Goal: Task Accomplishment & Management: Manage account settings

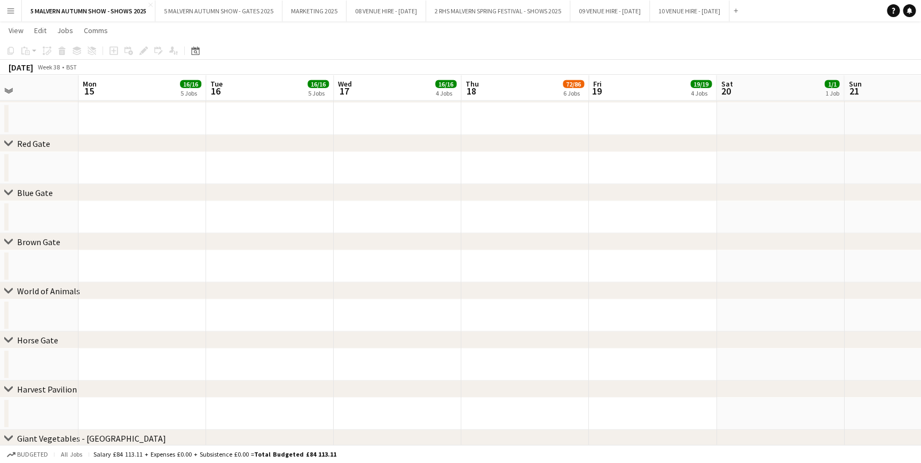
scroll to position [0, 390]
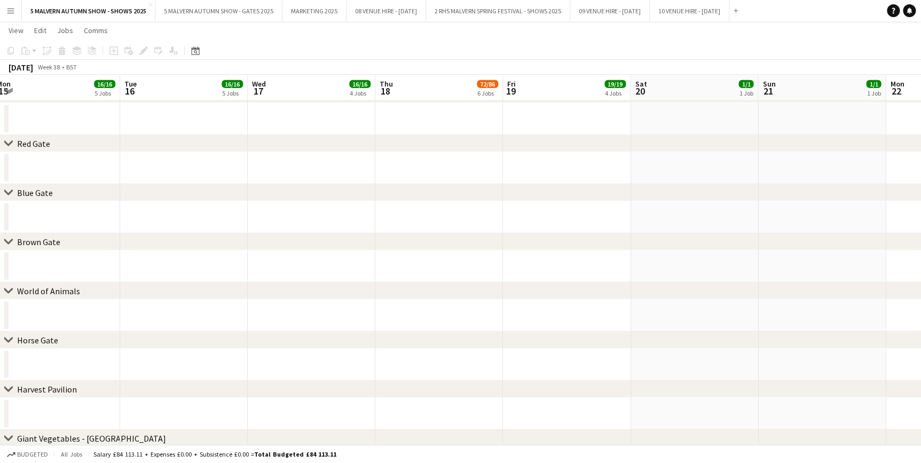
drag, startPoint x: 331, startPoint y: 66, endPoint x: 305, endPoint y: 61, distance: 26.6
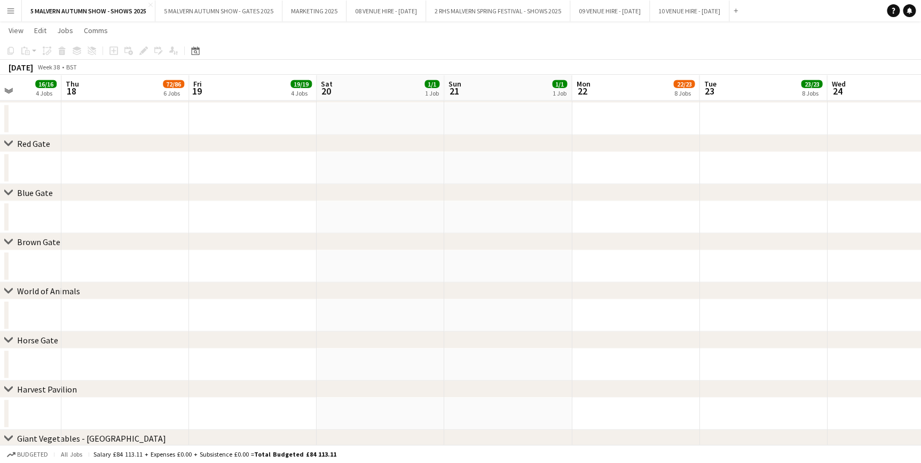
drag, startPoint x: 464, startPoint y: 80, endPoint x: 351, endPoint y: 80, distance: 113.2
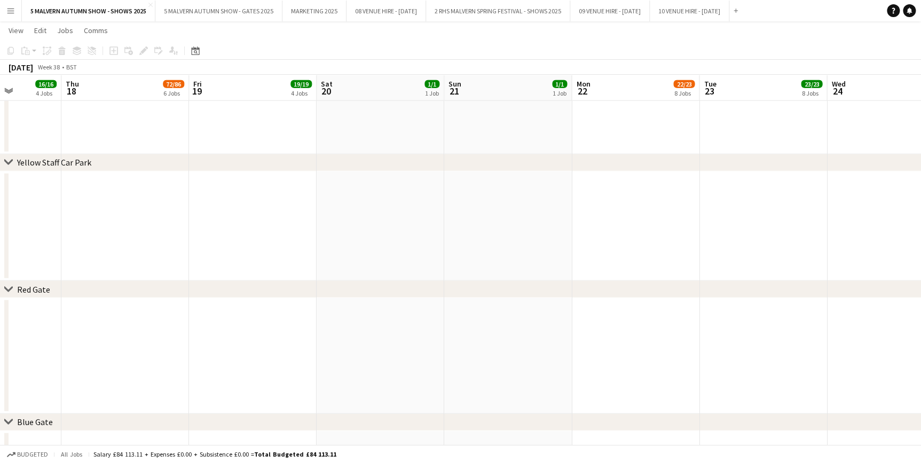
drag, startPoint x: 382, startPoint y: 69, endPoint x: 341, endPoint y: 77, distance: 41.9
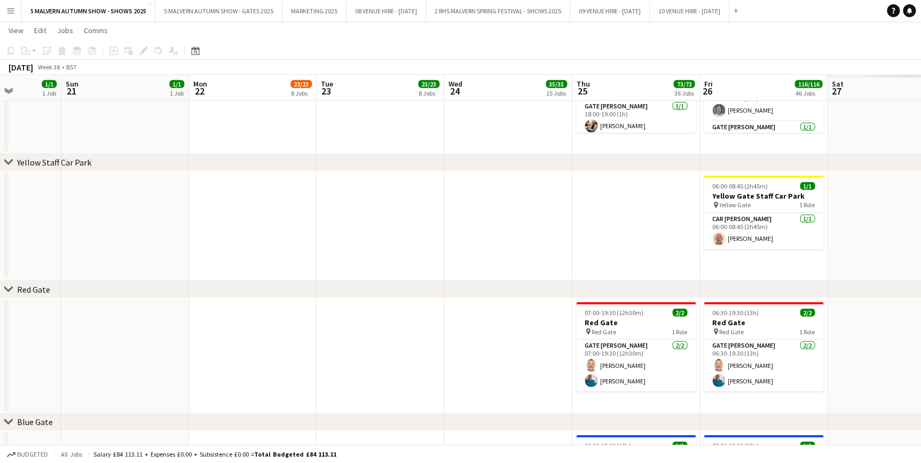
scroll to position [0, 342]
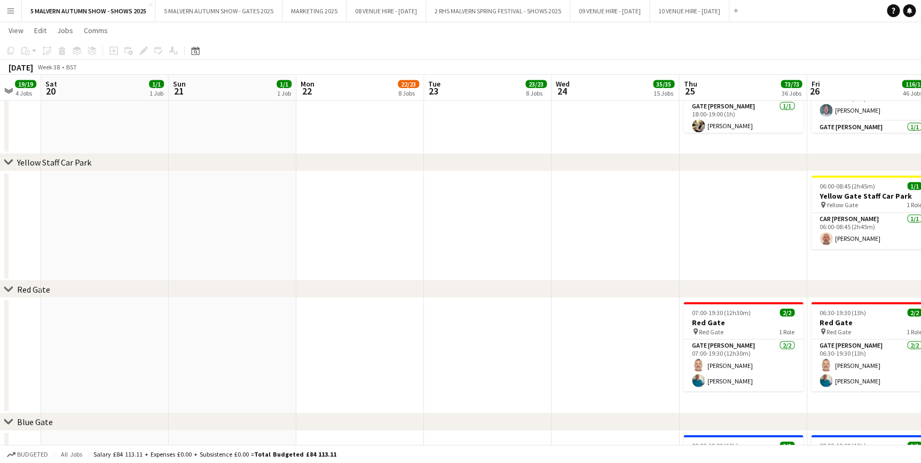
drag, startPoint x: 406, startPoint y: 92, endPoint x: 411, endPoint y: 160, distance: 68.6
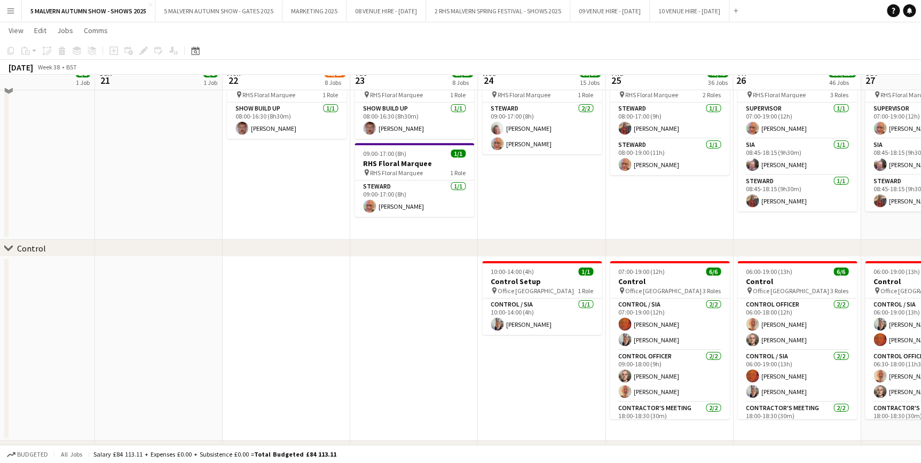
scroll to position [3883, 0]
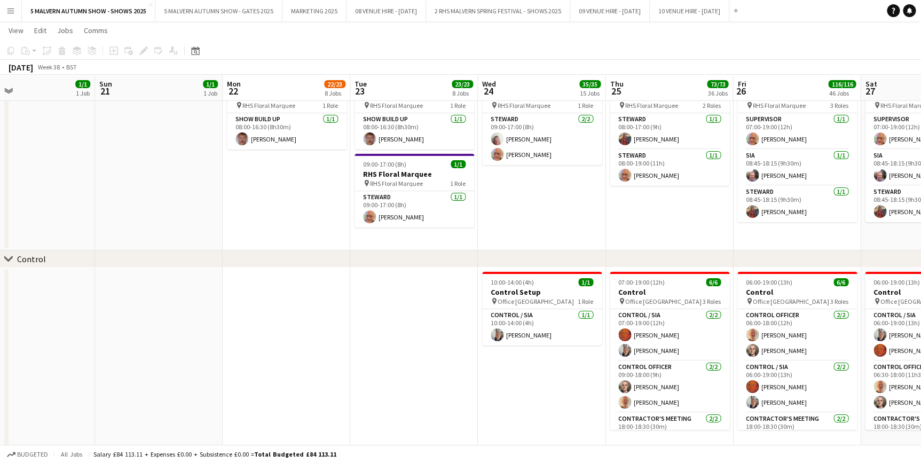
drag, startPoint x: 525, startPoint y: 75, endPoint x: 532, endPoint y: 73, distance: 6.8
click at [357, 87] on app-calendar-viewport "Wed 17 16/16 4 Jobs Thu 18 72/86 6 Jobs Fri 19 19/19 4 Jobs Sat 20 1/1 1 Job Su…" at bounding box center [460, 47] width 921 height 7777
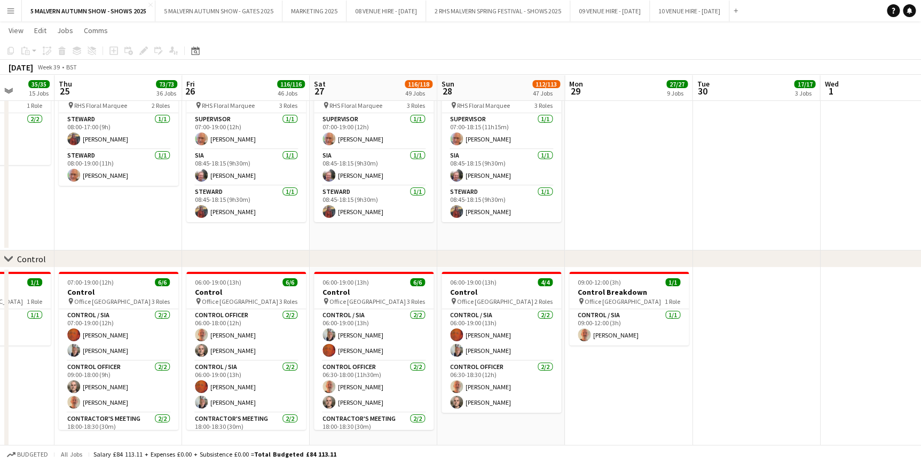
scroll to position [0, 351]
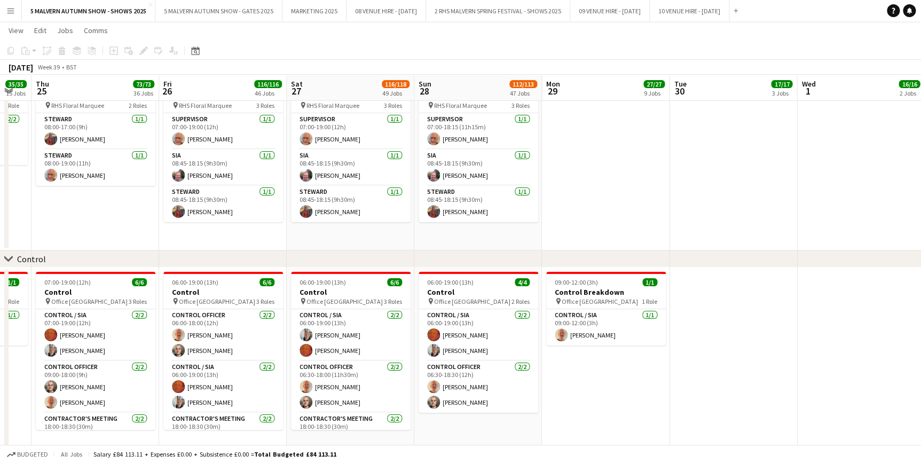
drag, startPoint x: 606, startPoint y: 93, endPoint x: 229, endPoint y: 88, distance: 377.0
click at [229, 88] on app-calendar-viewport "Mon 22 22/23 8 Jobs Tue 23 23/23 8 Jobs Wed 24 35/35 15 Jobs Thu 25 73/73 36 Jo…" at bounding box center [460, 47] width 921 height 7777
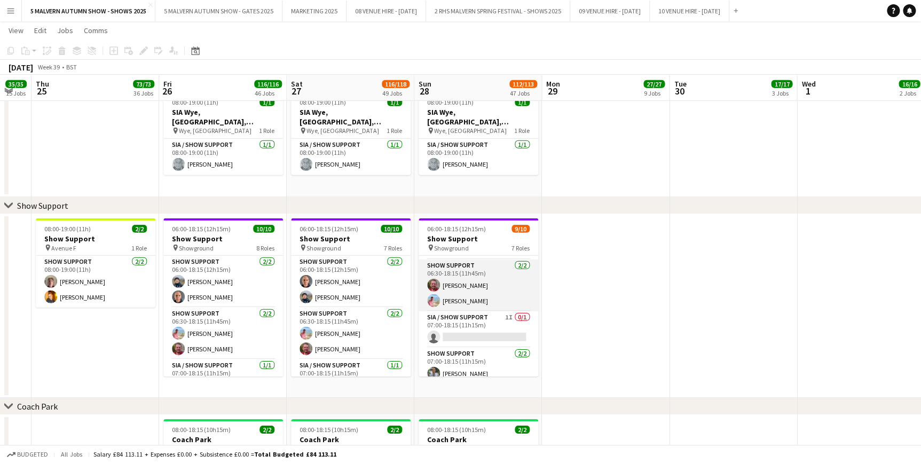
scroll to position [97, 0]
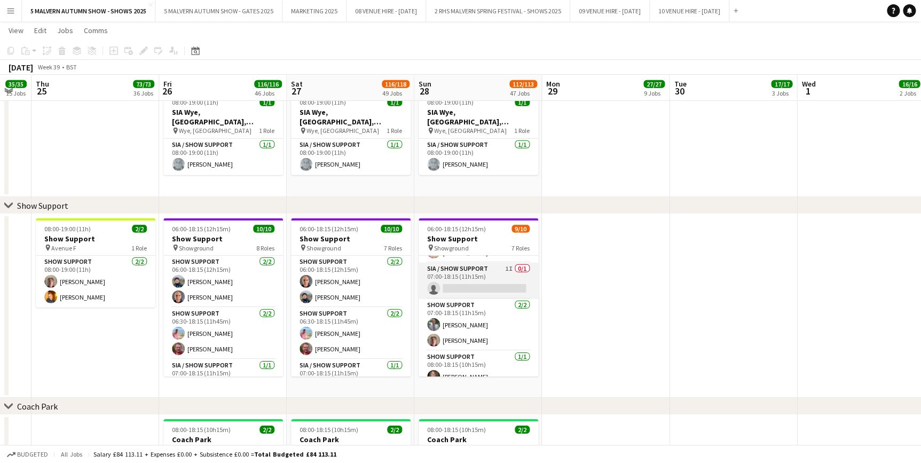
click at [483, 275] on app-card-role "SIA / Show Support 1I 0/1 07:00-18:15 (11h15m) single-neutral-actions" at bounding box center [479, 281] width 120 height 36
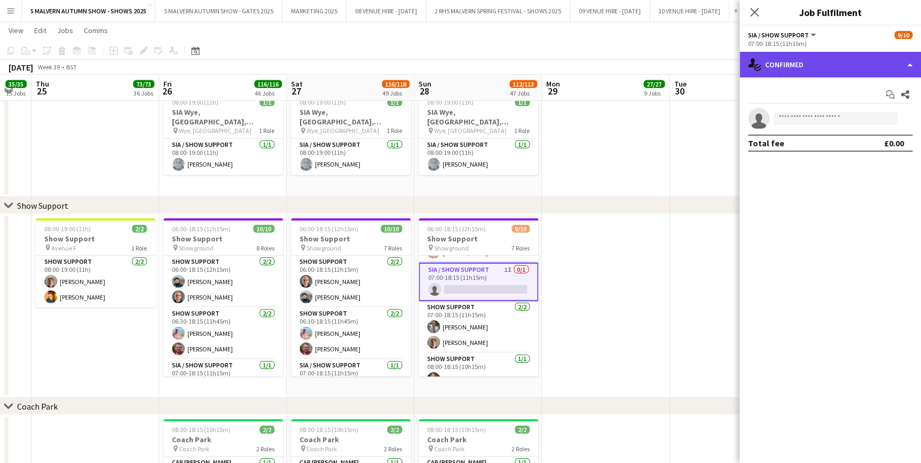
click at [841, 58] on div "single-neutral-actions-check-2 Confirmed" at bounding box center [830, 65] width 182 height 26
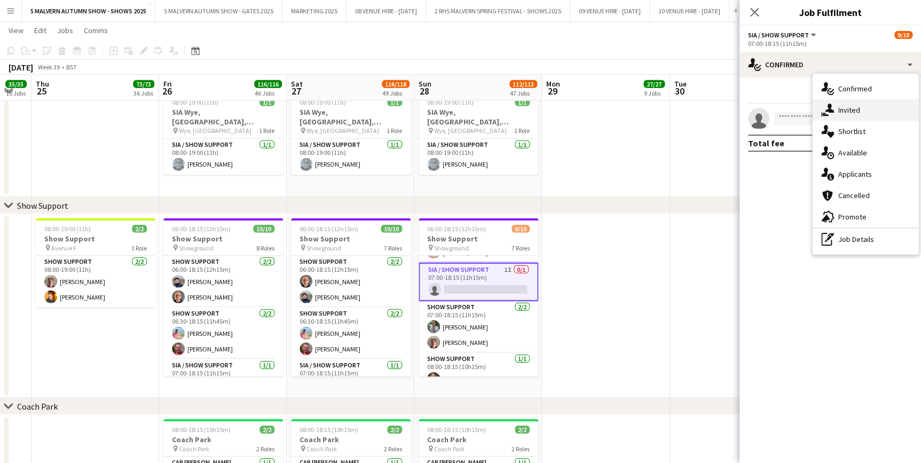
click at [837, 117] on div "single-neutral-actions-share-1 Invited" at bounding box center [866, 109] width 106 height 21
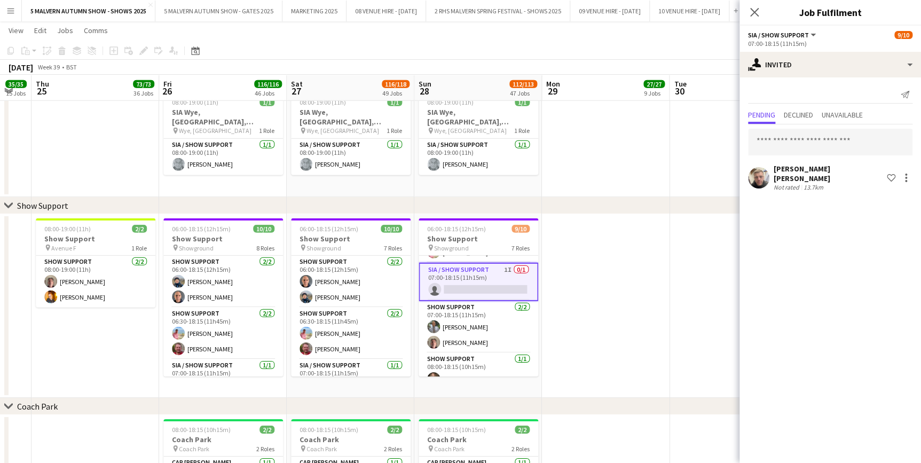
click at [644, 182] on app-date-cell at bounding box center [606, 143] width 128 height 110
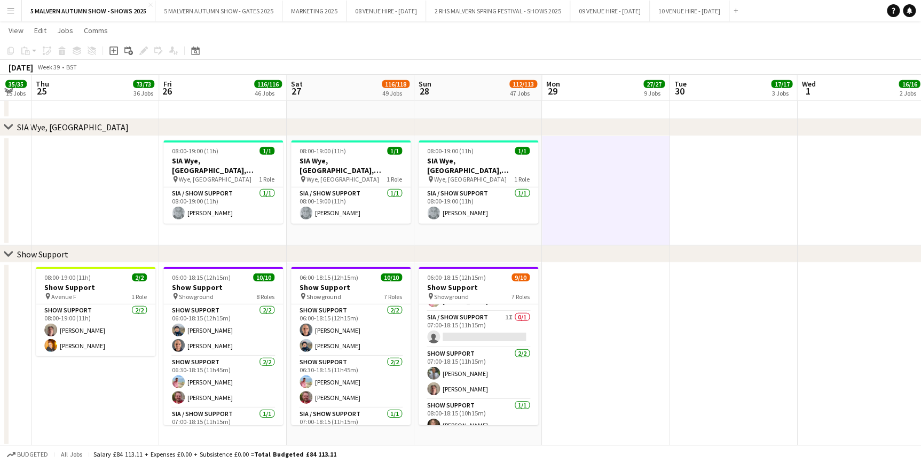
scroll to position [0, 245]
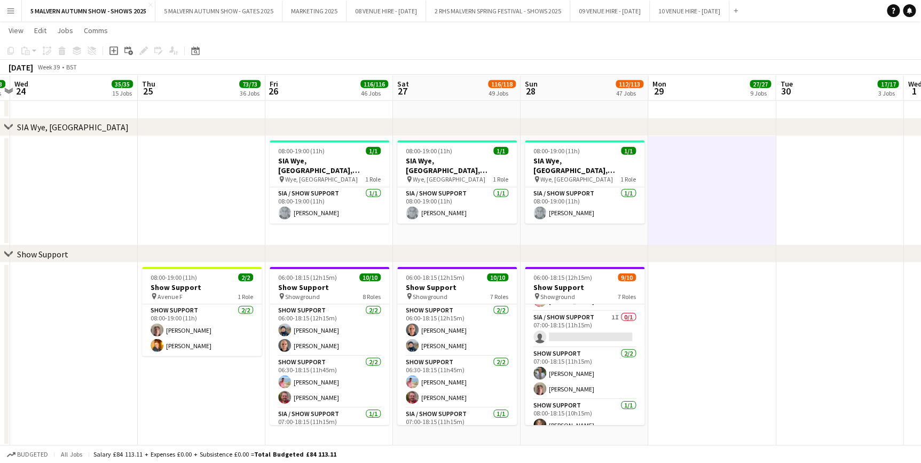
drag, startPoint x: 174, startPoint y: 81, endPoint x: 649, endPoint y: 122, distance: 476.5
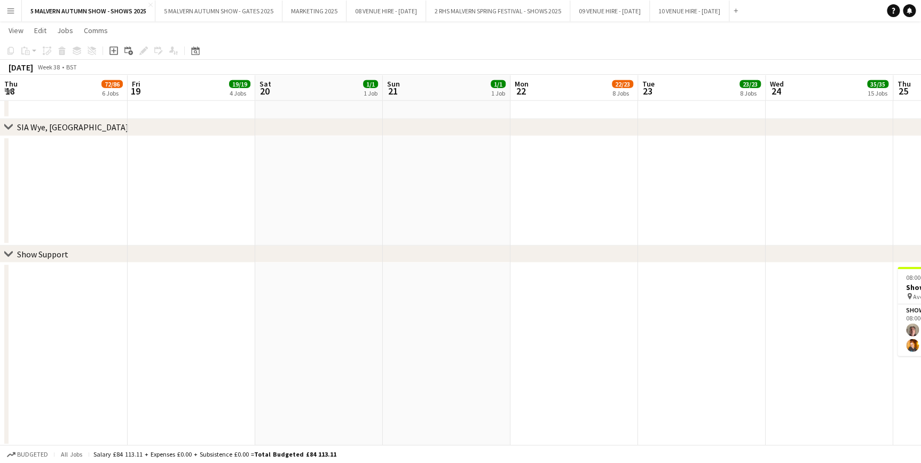
scroll to position [0, 326]
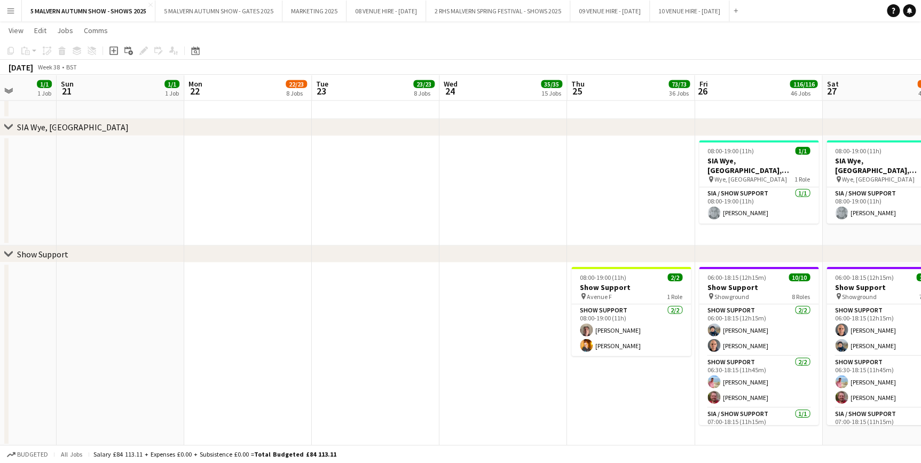
drag, startPoint x: 211, startPoint y: 78, endPoint x: 640, endPoint y: 86, distance: 428.8
drag, startPoint x: 272, startPoint y: 72, endPoint x: 363, endPoint y: 86, distance: 91.8
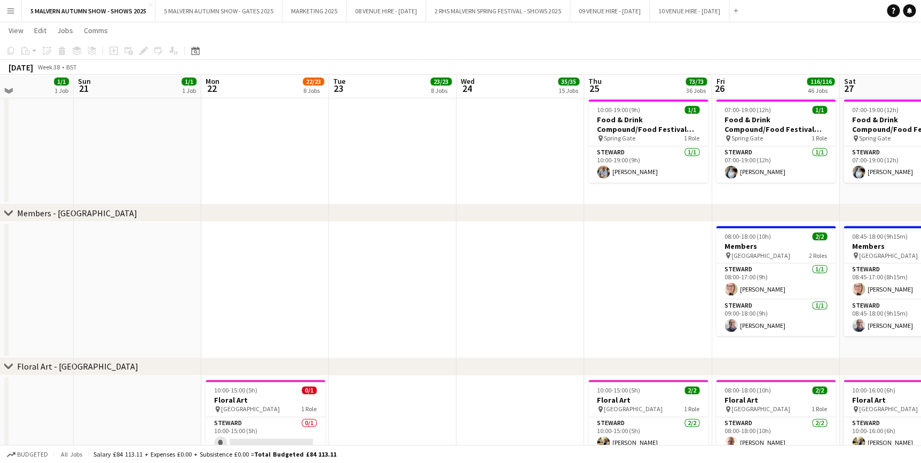
scroll to position [4751, 0]
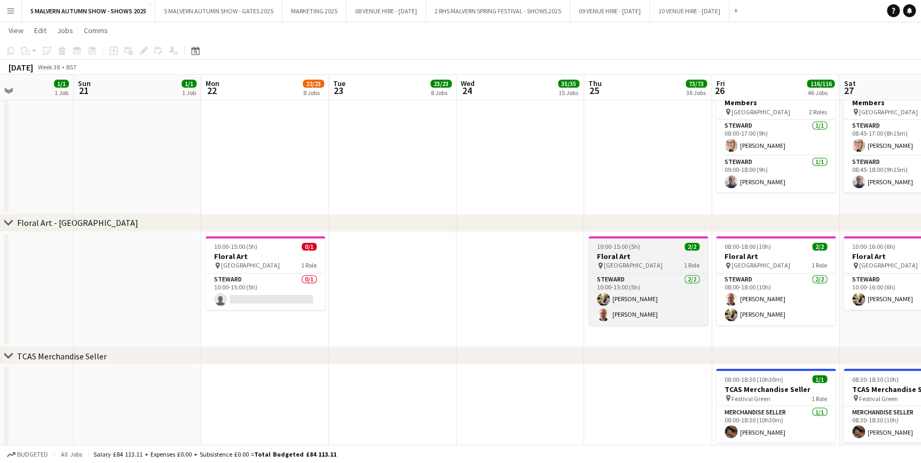
drag, startPoint x: 263, startPoint y: 281, endPoint x: 633, endPoint y: 270, distance: 370.2
click at [263, 281] on app-card-role "[PERSON_NAME] 0/1 10:00-15:00 (5h) single-neutral-actions" at bounding box center [266, 291] width 120 height 36
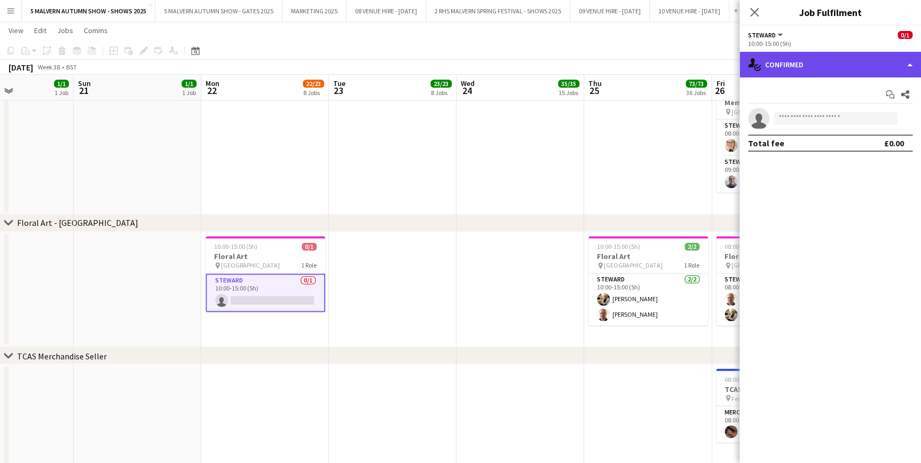
click at [844, 57] on div "single-neutral-actions-check-2 Confirmed" at bounding box center [830, 65] width 182 height 26
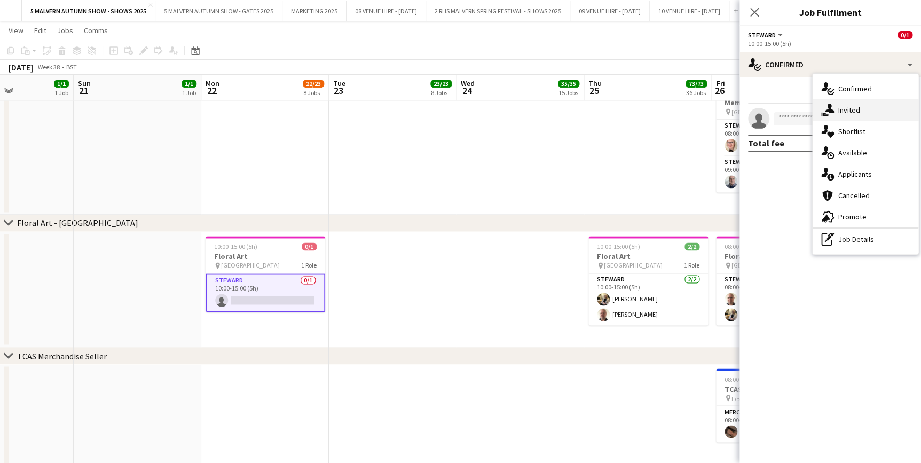
click at [846, 112] on div "single-neutral-actions-share-1 Invited" at bounding box center [866, 109] width 106 height 21
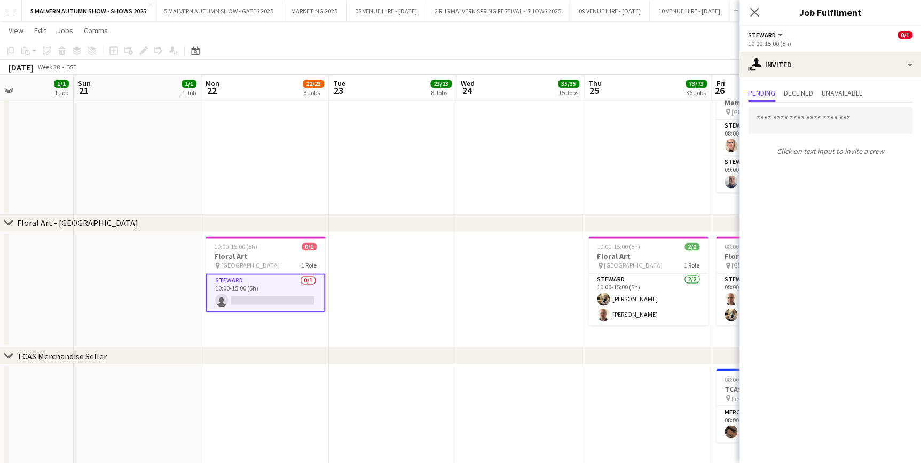
click at [808, 85] on div "Pending Declined Unavailable Click on text input to invite a crew" at bounding box center [830, 122] width 182 height 91
click at [806, 92] on span "Declined" at bounding box center [798, 92] width 29 height 7
click at [754, 94] on span "Pending" at bounding box center [761, 92] width 27 height 7
click at [393, 229] on div "chevron-right [GEOGRAPHIC_DATA]" at bounding box center [460, 223] width 921 height 17
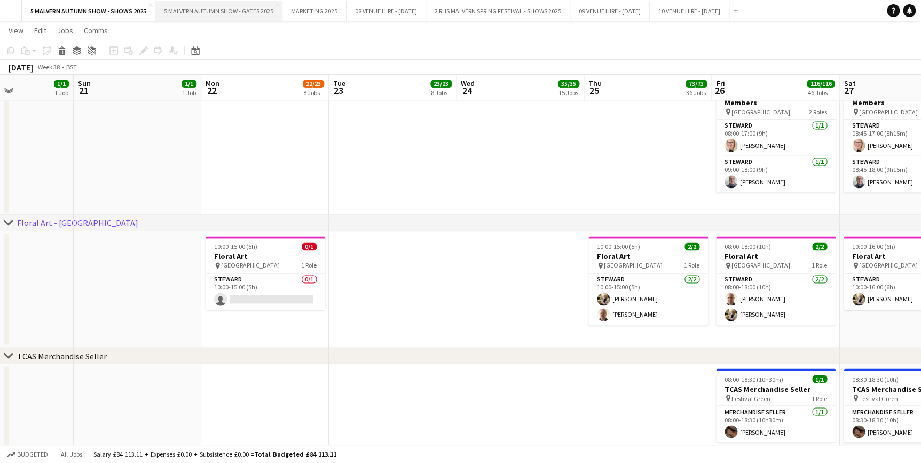
click at [241, 11] on button "5 MALVERN AUTUMN SHOW - GATES 2025 Close" at bounding box center [218, 11] width 127 height 21
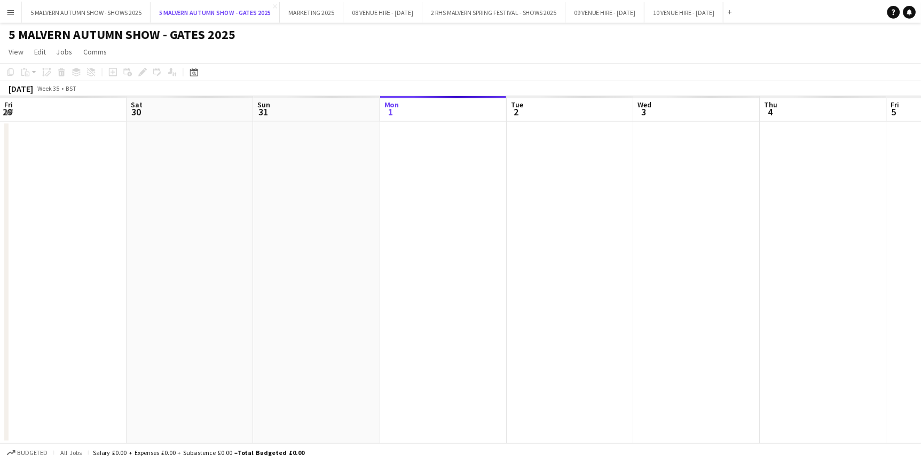
scroll to position [0, 255]
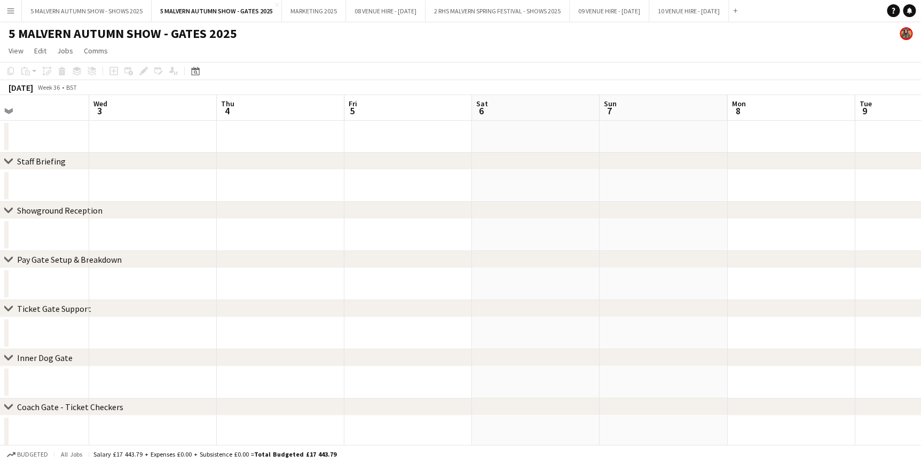
drag, startPoint x: 321, startPoint y: 107, endPoint x: -140, endPoint y: 103, distance: 461.3
drag, startPoint x: 458, startPoint y: 101, endPoint x: 114, endPoint y: 98, distance: 343.3
drag, startPoint x: 624, startPoint y: 99, endPoint x: 140, endPoint y: 85, distance: 484.5
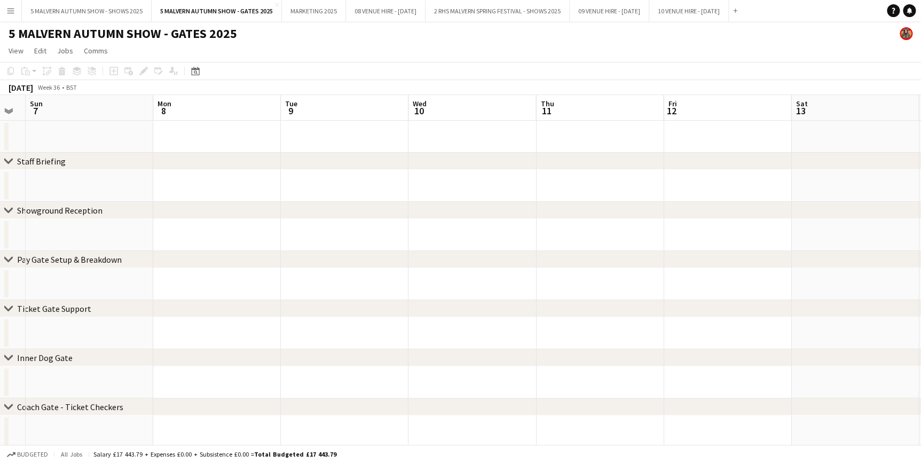
drag, startPoint x: 643, startPoint y: 105, endPoint x: 280, endPoint y: 106, distance: 363.1
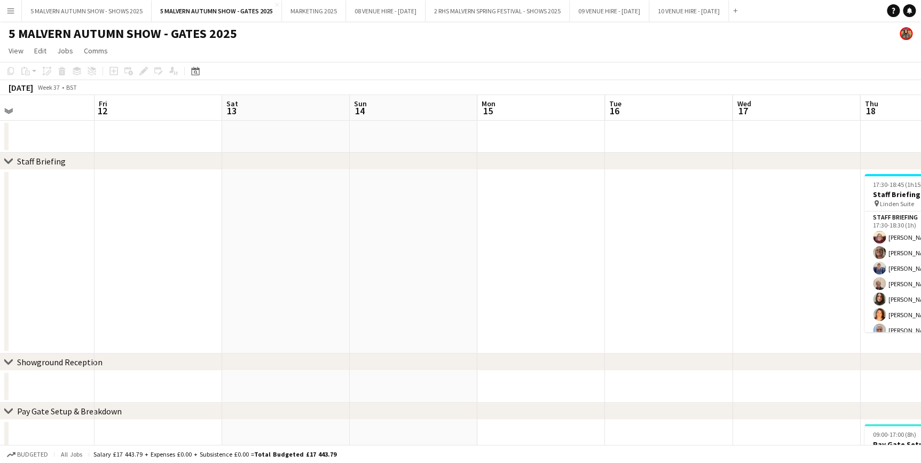
drag, startPoint x: 693, startPoint y: 106, endPoint x: 264, endPoint y: 85, distance: 429.8
drag, startPoint x: 298, startPoint y: 140, endPoint x: 245, endPoint y: 141, distance: 53.4
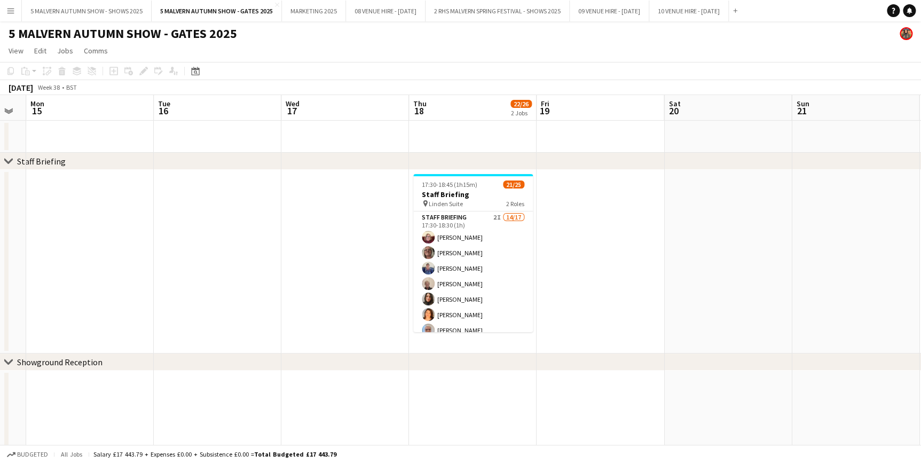
scroll to position [0, 500]
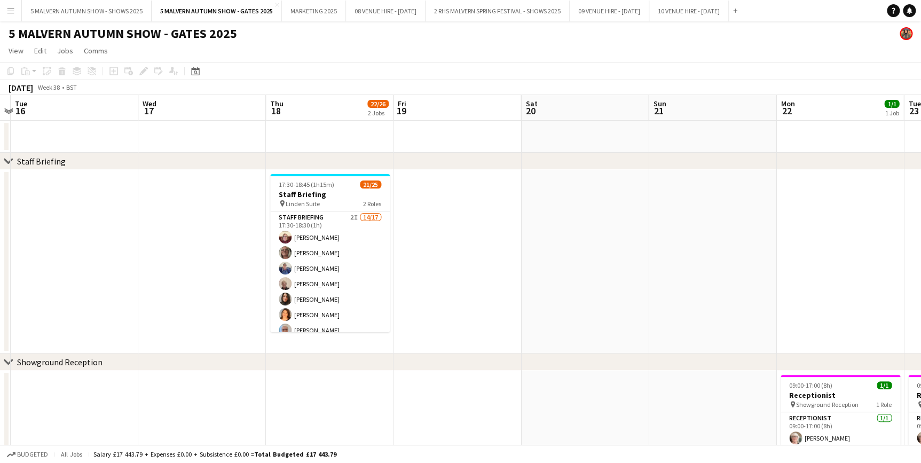
drag, startPoint x: 567, startPoint y: 112, endPoint x: 424, endPoint y: 128, distance: 144.0
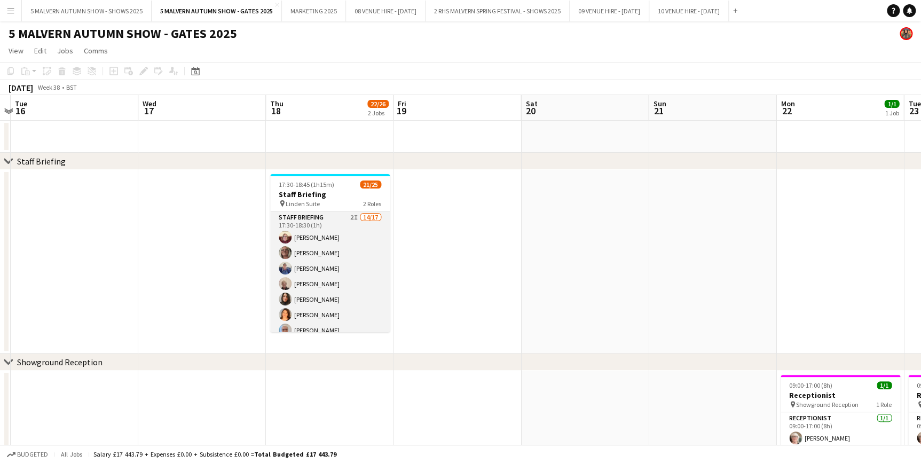
click at [349, 222] on app-card-role "Staff Briefing 2I 14/17 17:30-18:30 (1h) [PERSON_NAME] [PERSON_NAME] [PERSON_NA…" at bounding box center [330, 353] width 120 height 284
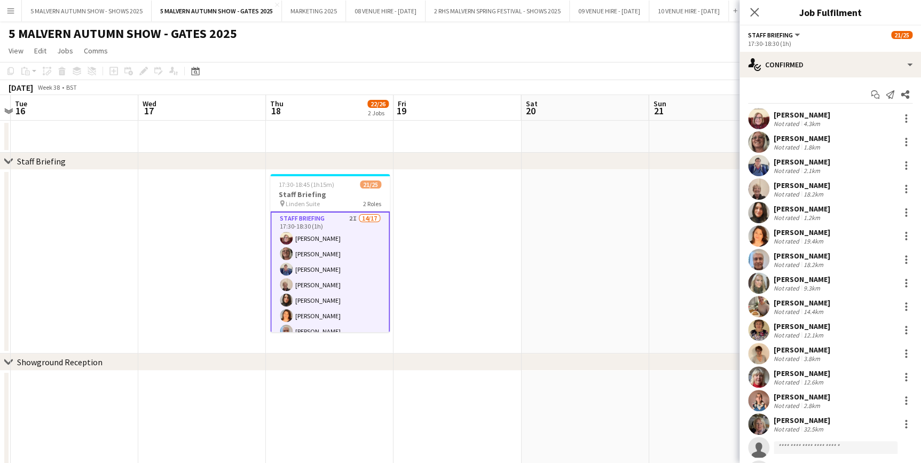
click at [807, 47] on div "17:30-18:30 (1h)" at bounding box center [830, 44] width 164 height 8
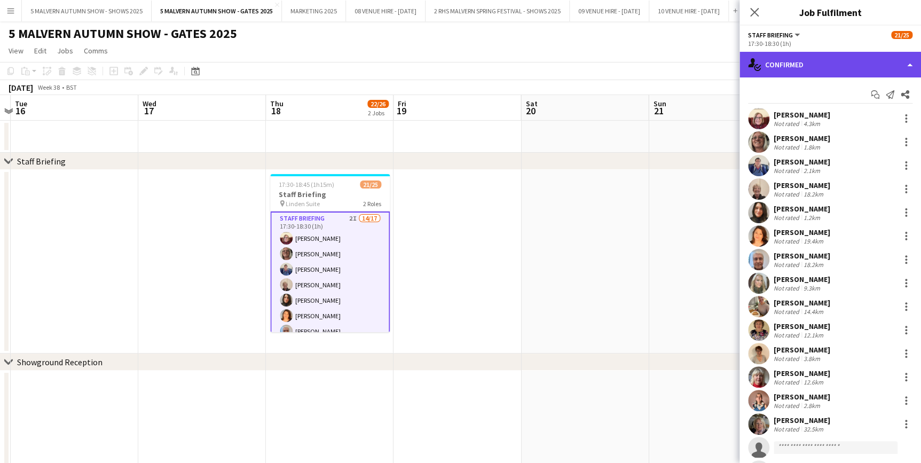
click at [807, 60] on div "single-neutral-actions-check-2 Confirmed" at bounding box center [830, 65] width 182 height 26
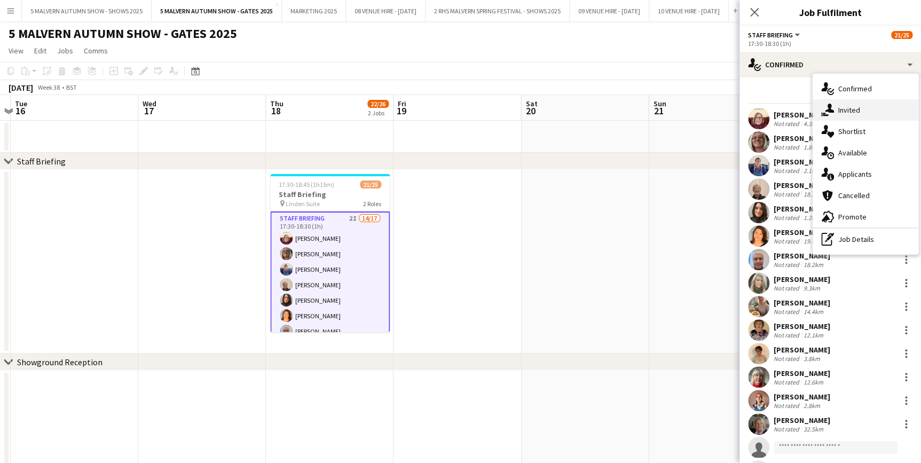
click at [851, 113] on div "single-neutral-actions-share-1 Invited" at bounding box center [866, 109] width 106 height 21
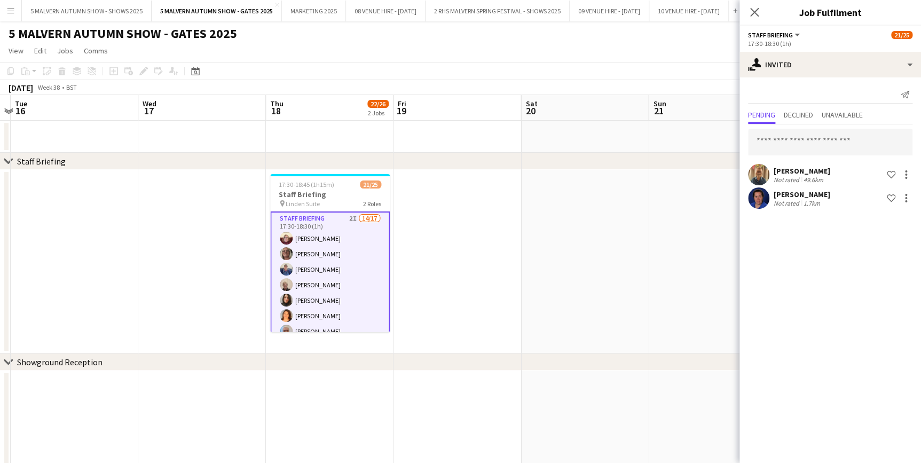
click at [679, 226] on app-date-cell at bounding box center [713, 262] width 128 height 184
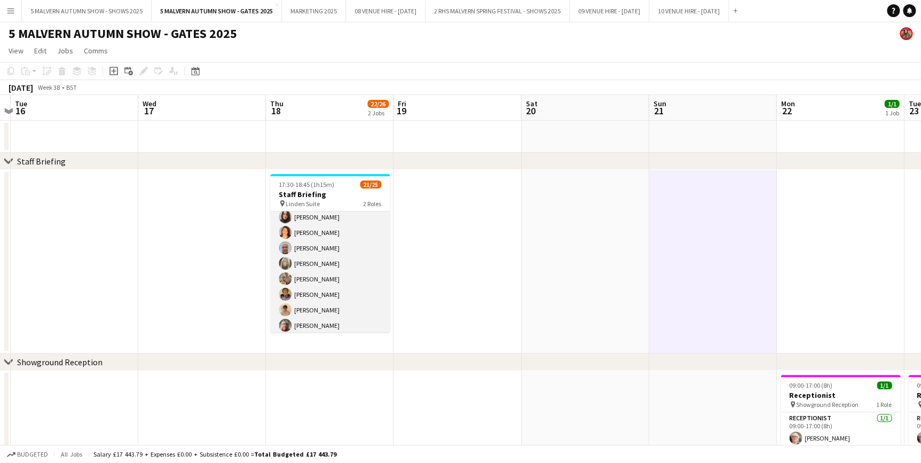
scroll to position [145, 0]
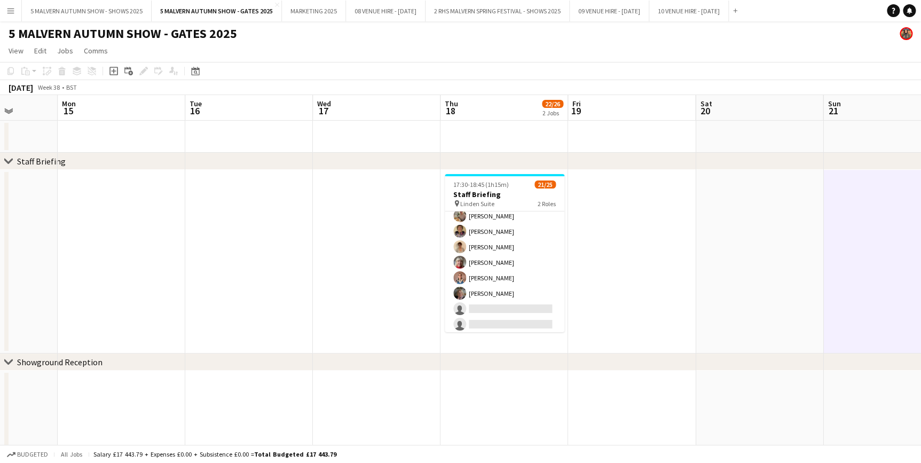
drag, startPoint x: 512, startPoint y: 105, endPoint x: 201, endPoint y: 92, distance: 310.5
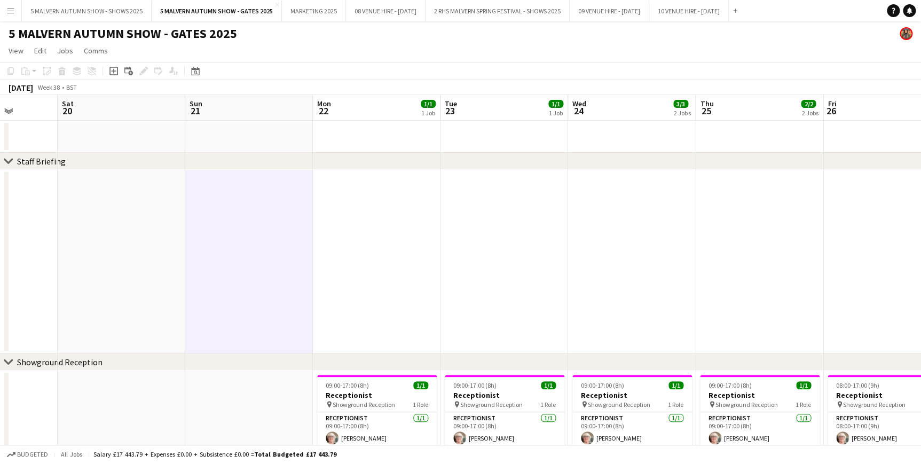
scroll to position [0, 373]
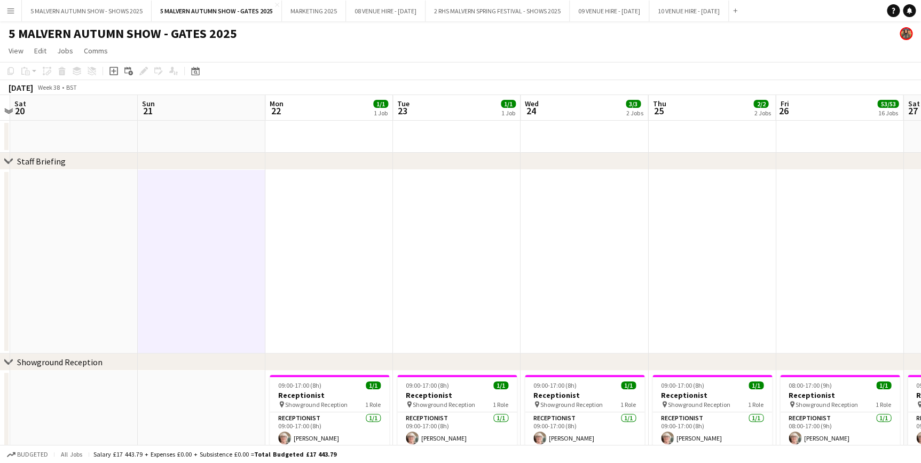
drag, startPoint x: 591, startPoint y: 101, endPoint x: 288, endPoint y: 106, distance: 302.8
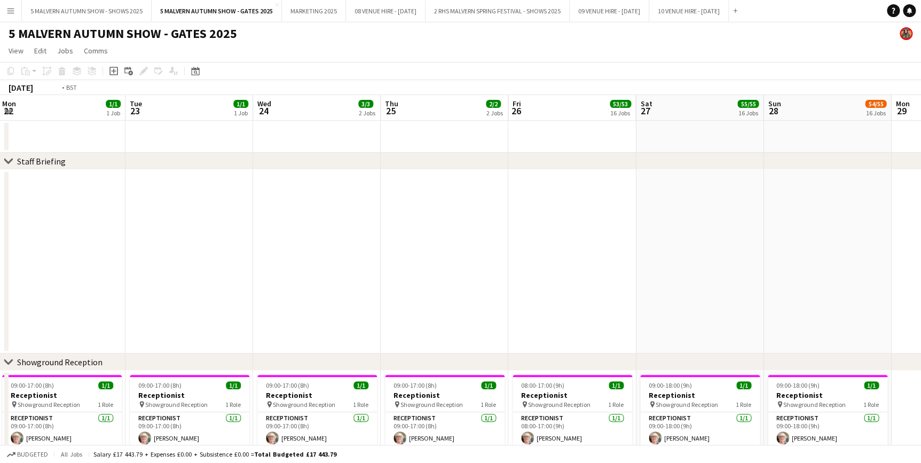
drag, startPoint x: 599, startPoint y: 102, endPoint x: 331, endPoint y: 106, distance: 268.1
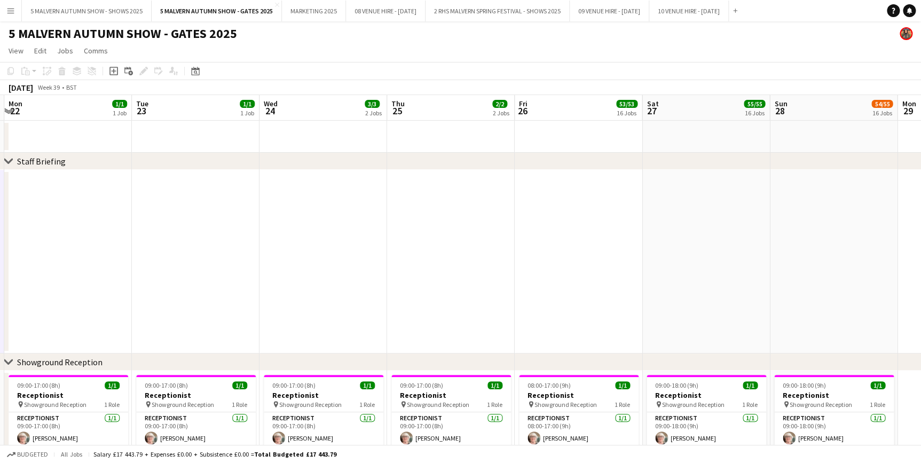
drag, startPoint x: 572, startPoint y: 103, endPoint x: 196, endPoint y: 99, distance: 375.9
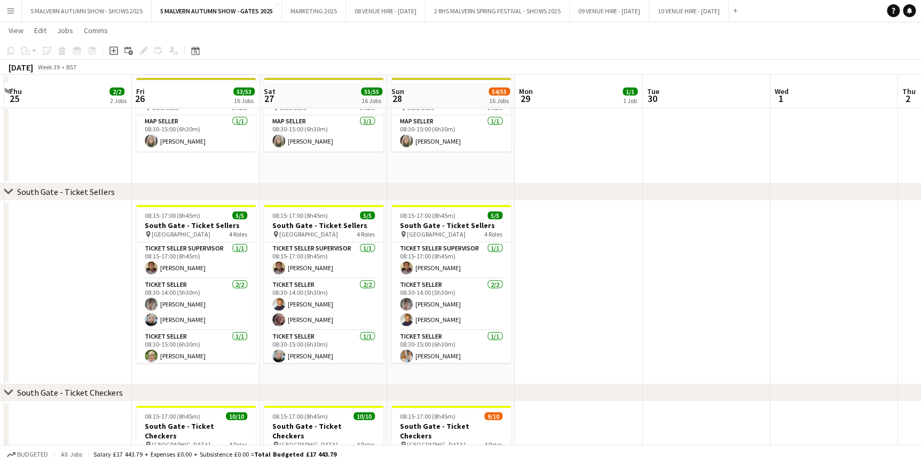
scroll to position [1553, 0]
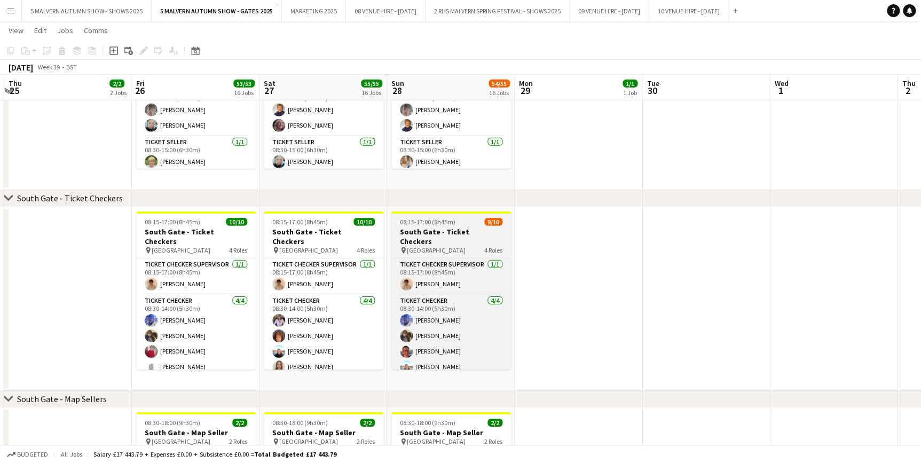
click at [451, 224] on span "08:15-17:00 (8h45m)" at bounding box center [428, 222] width 56 height 8
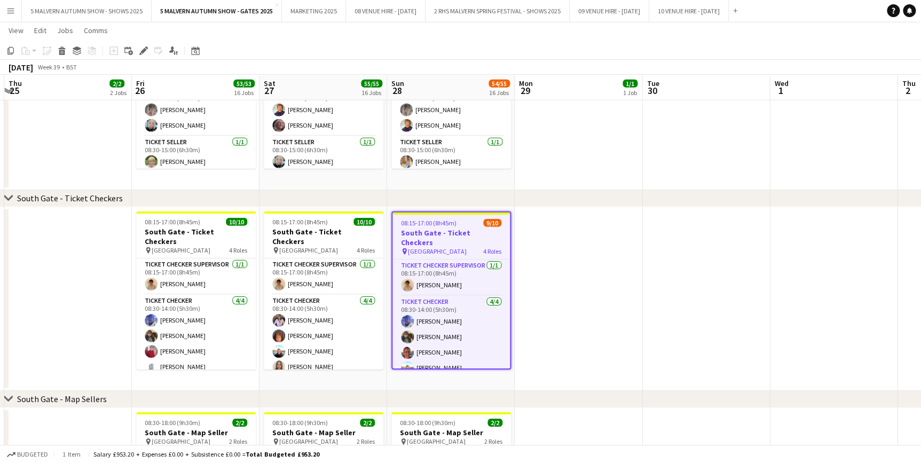
click at [545, 278] on app-date-cell at bounding box center [579, 299] width 128 height 184
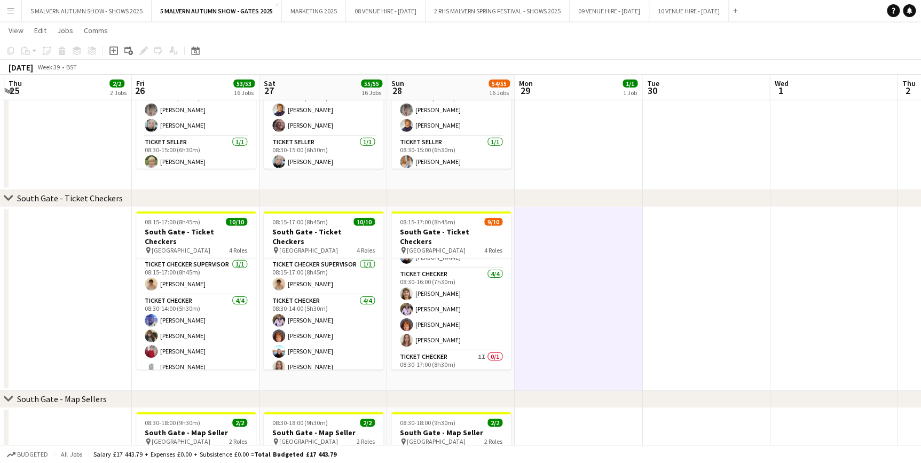
scroll to position [117, 0]
click at [458, 343] on app-card-role "Ticket Checker 1I 0/1 08:30-17:00 (8h30m) single-neutral-actions" at bounding box center [451, 361] width 120 height 36
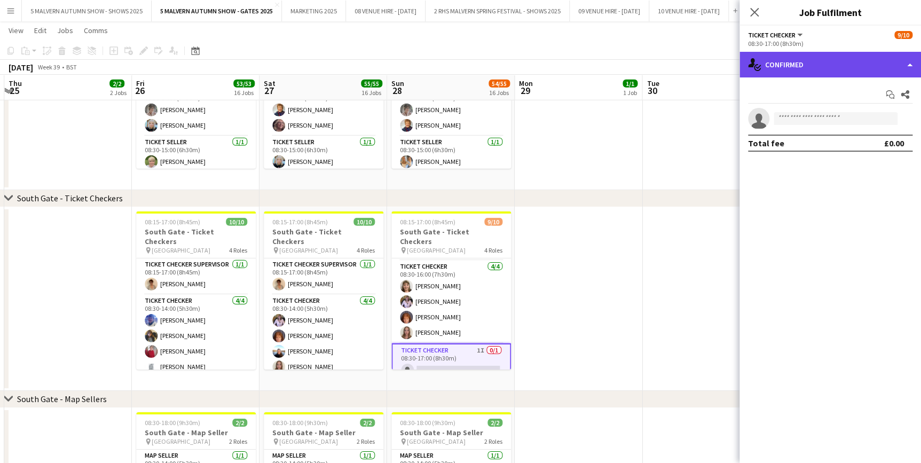
click at [779, 68] on div "single-neutral-actions-check-2 Confirmed" at bounding box center [830, 65] width 182 height 26
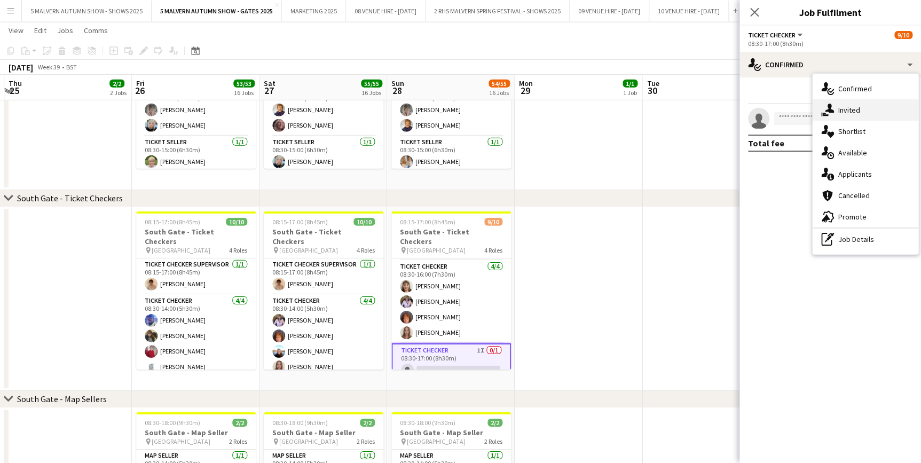
click at [833, 113] on icon "single-neutral-actions-share-1" at bounding box center [827, 110] width 13 height 13
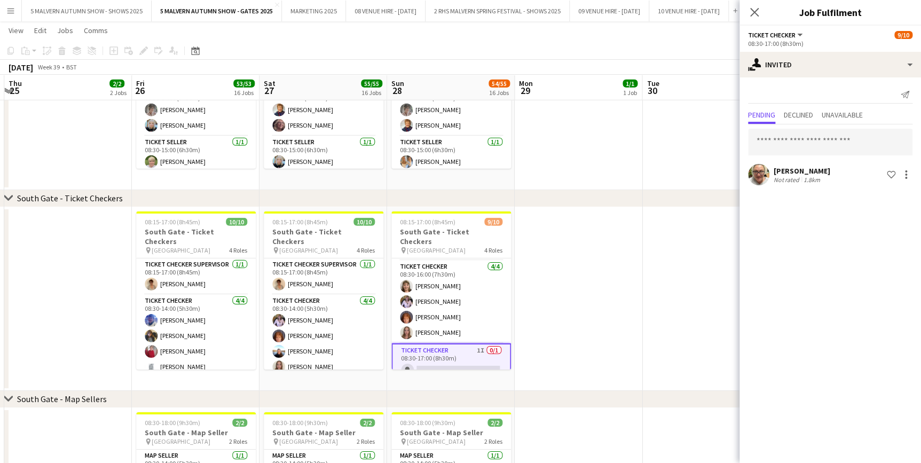
click at [655, 194] on div "chevron-right [GEOGRAPHIC_DATA] - Ticket Checkers" at bounding box center [460, 198] width 921 height 17
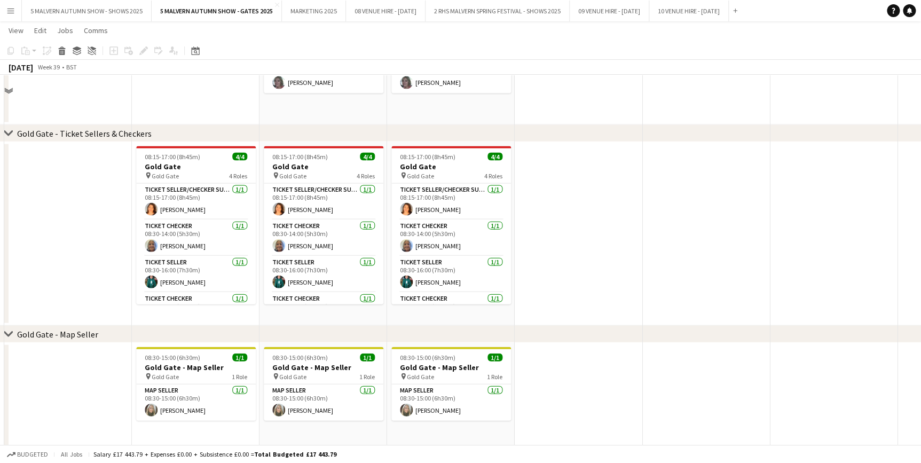
scroll to position [995, 0]
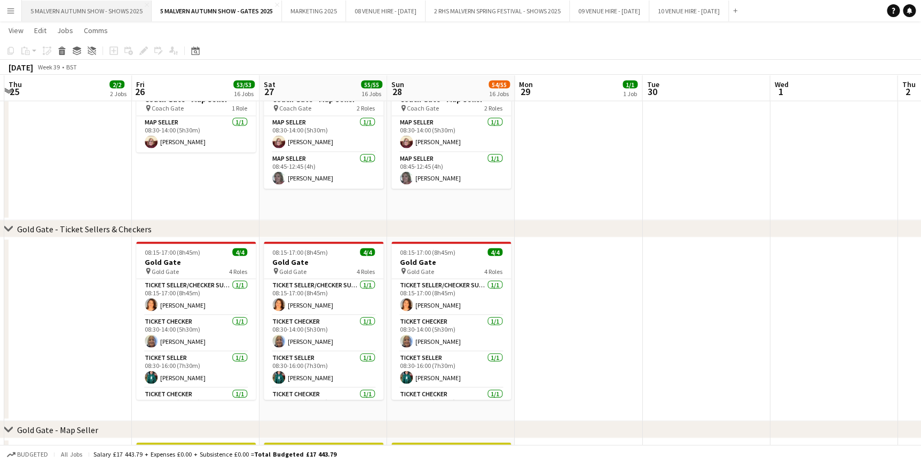
click at [84, 9] on button "5 MALVERN AUTUMN SHOW - SHOWS 2025 Close" at bounding box center [87, 11] width 130 height 21
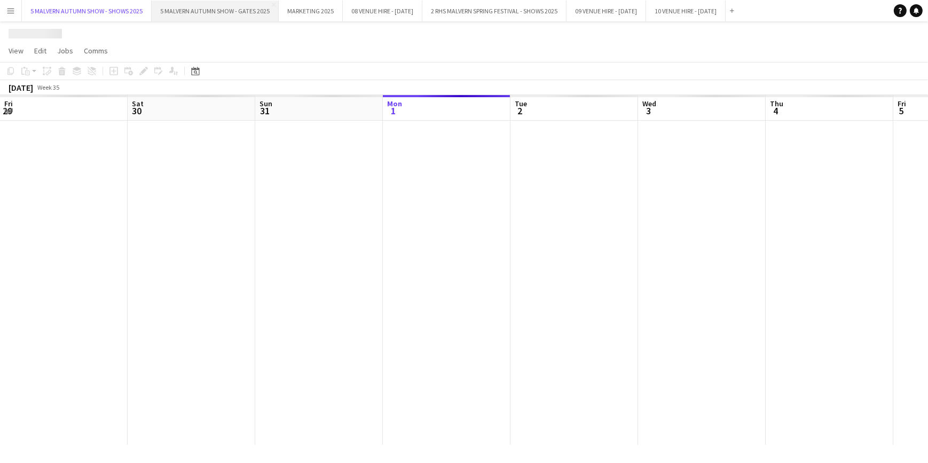
scroll to position [0, 255]
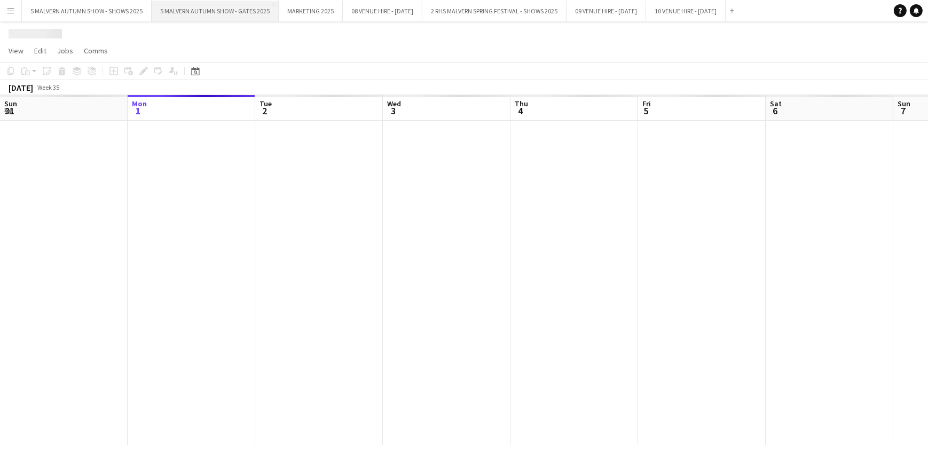
click at [219, 8] on button "5 MALVERN AUTUMN SHOW - GATES 2025 Close" at bounding box center [215, 11] width 127 height 21
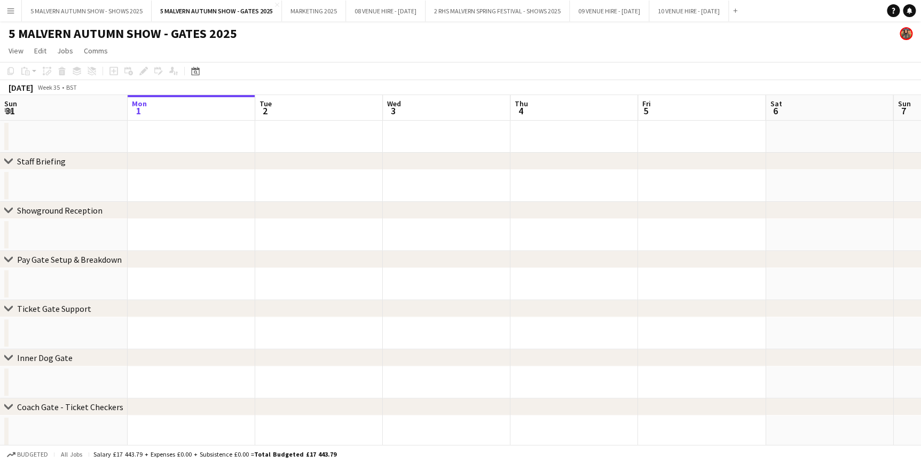
click at [427, 64] on app-toolbar "Copy Paste Paste Ctrl+V Paste with crew Ctrl+Shift+V Paste linked Job [GEOGRAPH…" at bounding box center [460, 71] width 921 height 18
click at [118, 8] on button "5 MALVERN AUTUMN SHOW - SHOWS 2025 Close" at bounding box center [87, 11] width 130 height 21
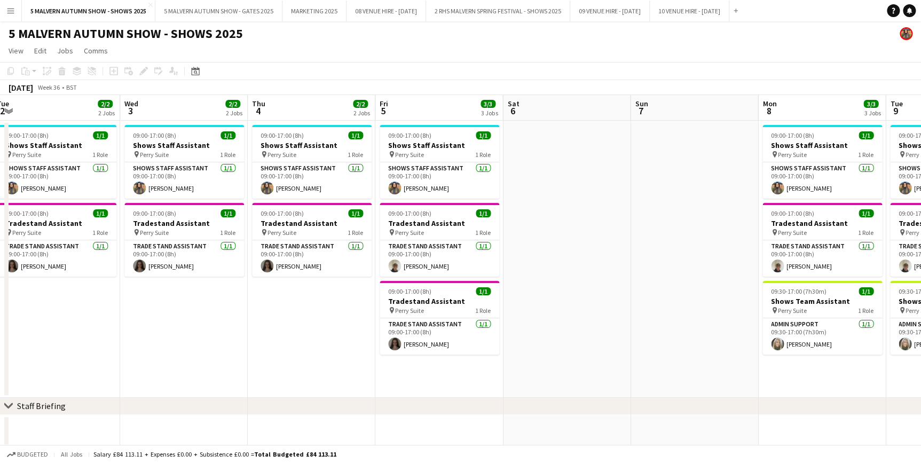
scroll to position [0, 499]
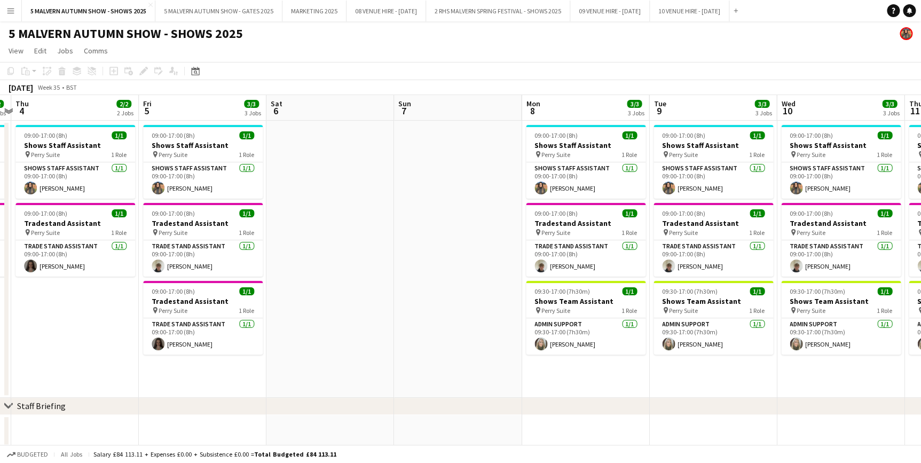
drag, startPoint x: 531, startPoint y: 101, endPoint x: 321, endPoint y: 115, distance: 209.8
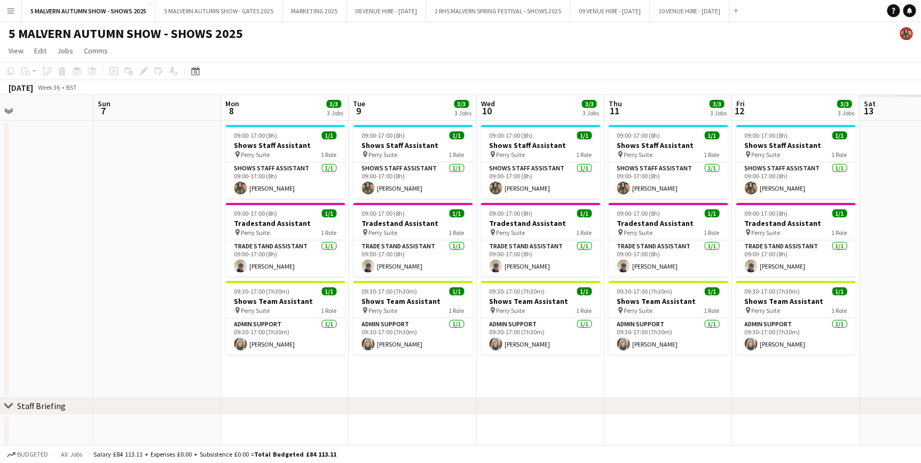
drag, startPoint x: 497, startPoint y: 114, endPoint x: 37, endPoint y: 114, distance: 459.2
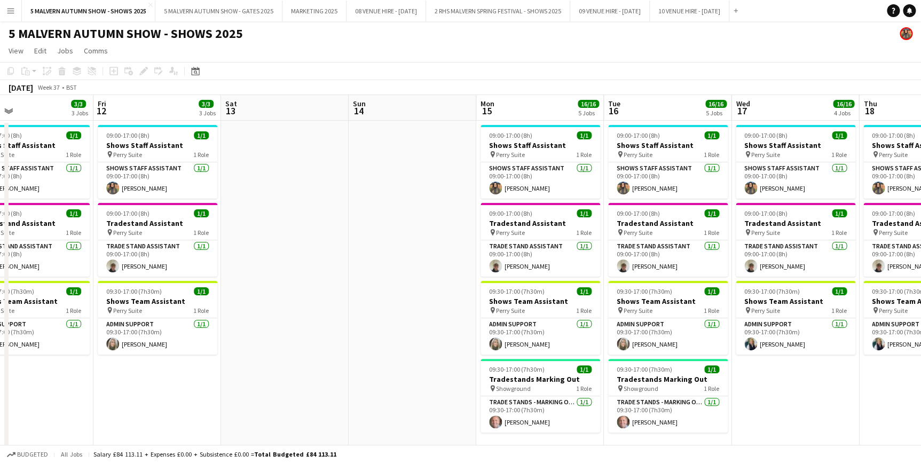
drag, startPoint x: 626, startPoint y: 102, endPoint x: 128, endPoint y: 112, distance: 498.3
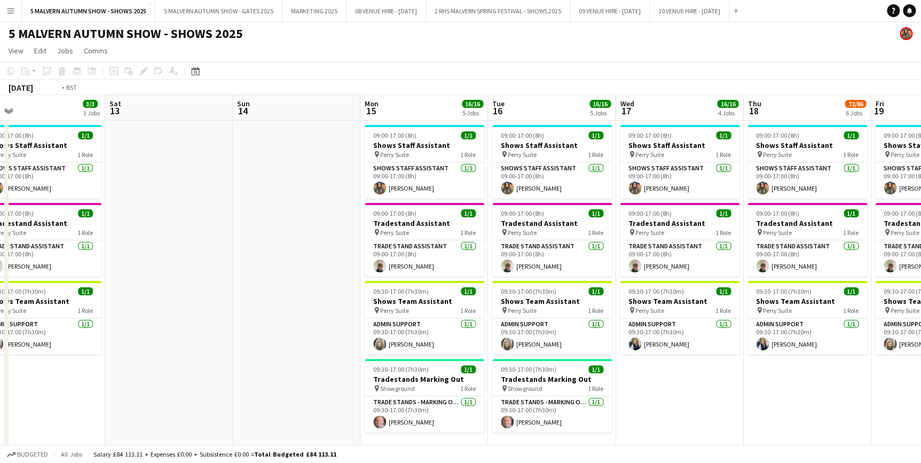
scroll to position [0, 507]
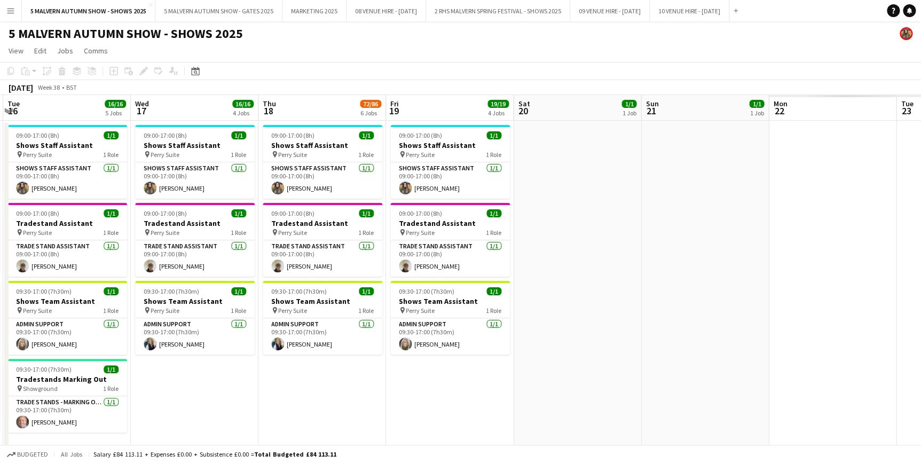
drag, startPoint x: 619, startPoint y: 112, endPoint x: 135, endPoint y: 111, distance: 484.8
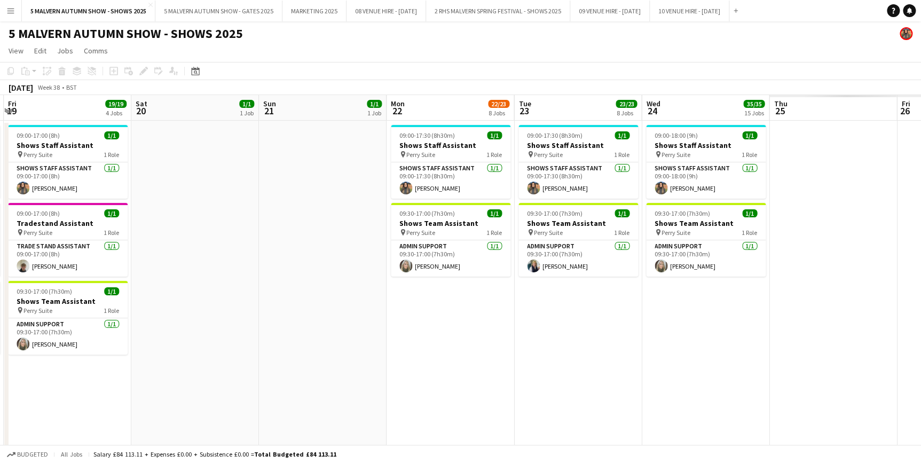
drag, startPoint x: 447, startPoint y: 108, endPoint x: -136, endPoint y: 117, distance: 582.6
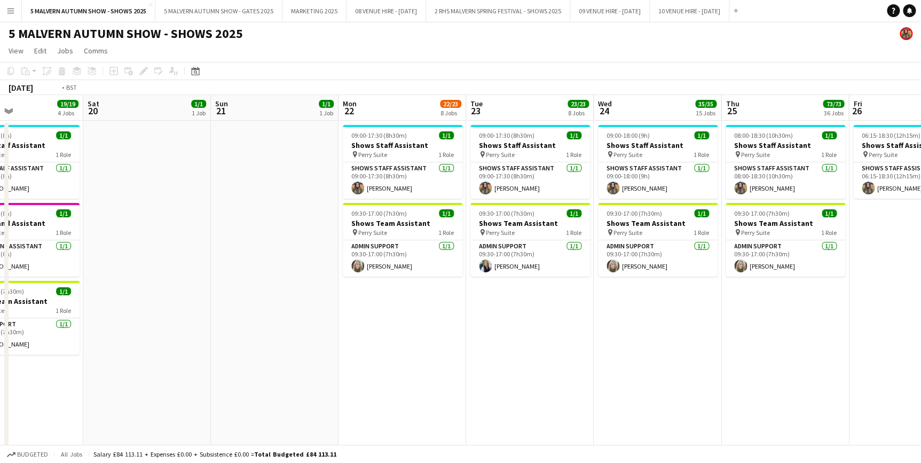
drag, startPoint x: 398, startPoint y: 101, endPoint x: 353, endPoint y: 105, distance: 45.6
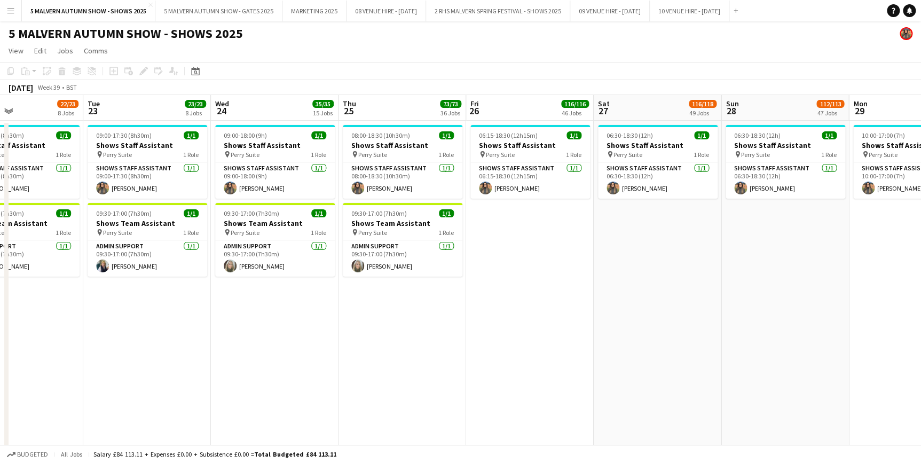
scroll to position [0, 358]
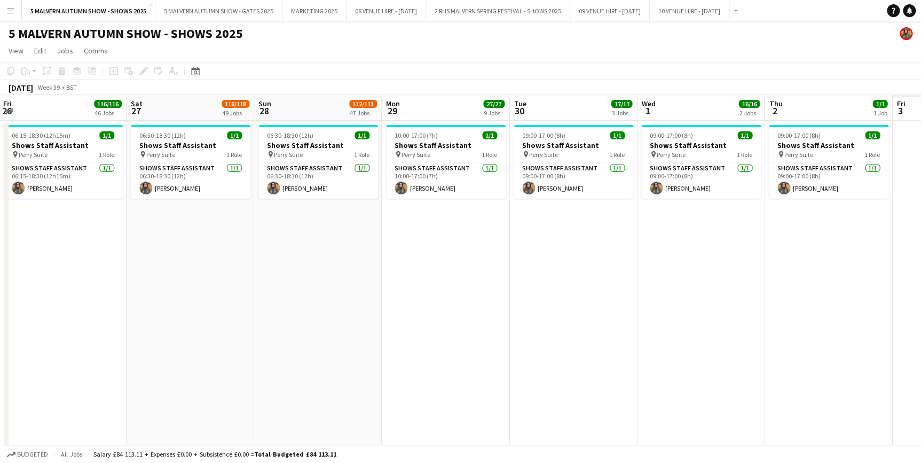
drag, startPoint x: 586, startPoint y: 109, endPoint x: 296, endPoint y: 112, distance: 289.9
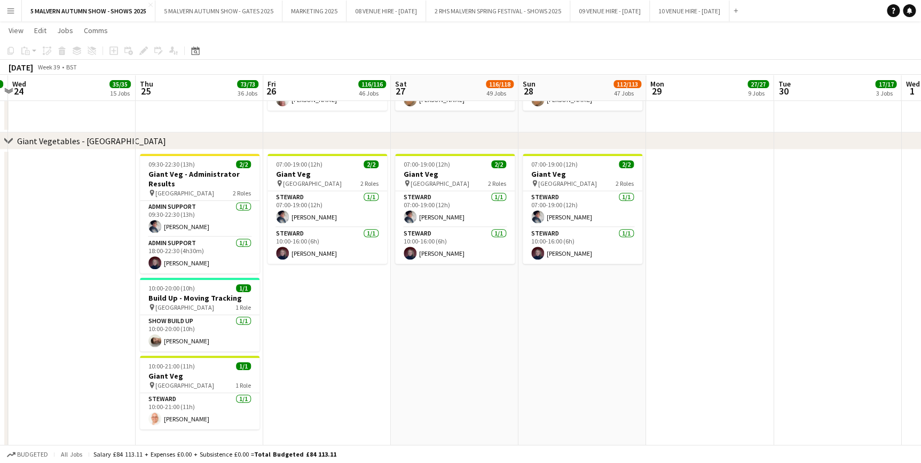
scroll to position [0, 309]
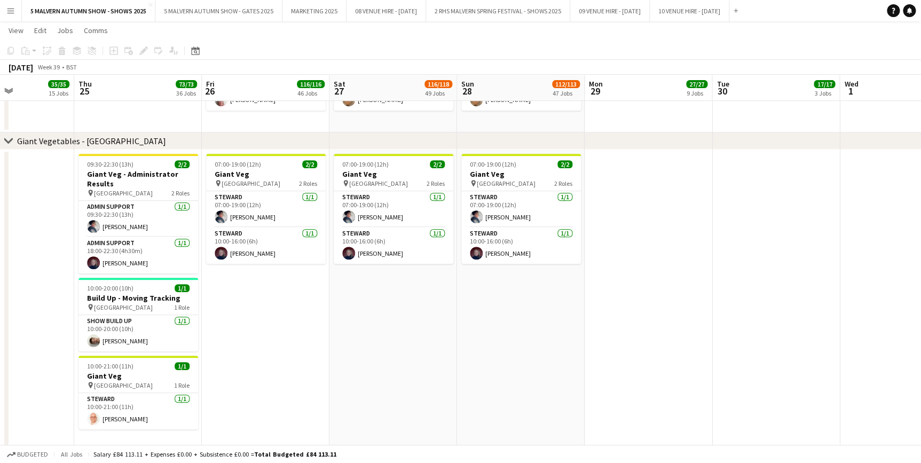
drag, startPoint x: 189, startPoint y: 77, endPoint x: 271, endPoint y: 105, distance: 86.6
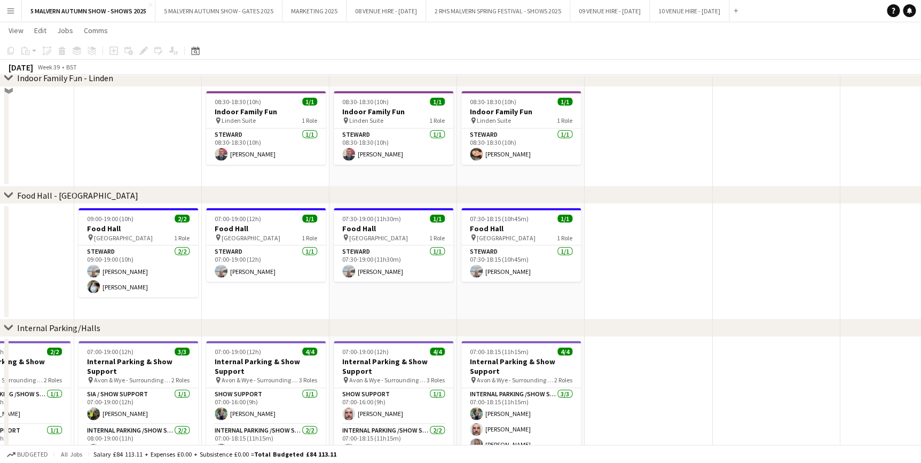
scroll to position [3155, 0]
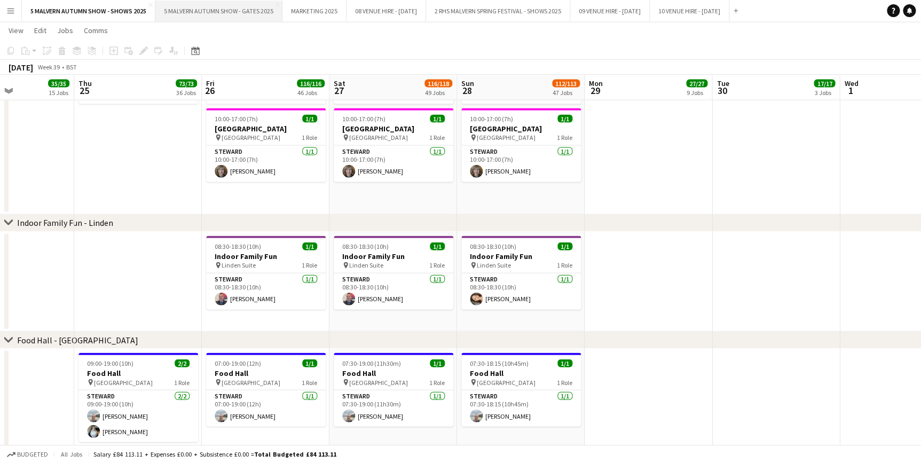
click at [214, 15] on button "5 MALVERN AUTUMN SHOW - GATES 2025 Close" at bounding box center [218, 11] width 127 height 21
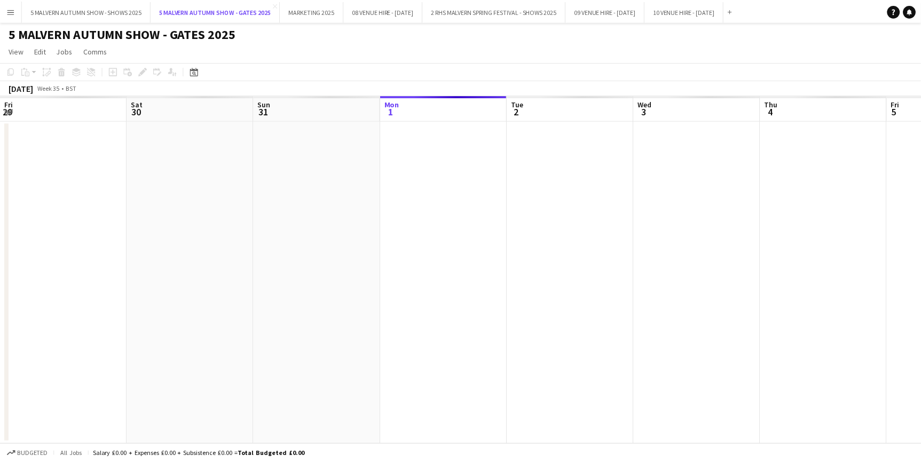
scroll to position [0, 255]
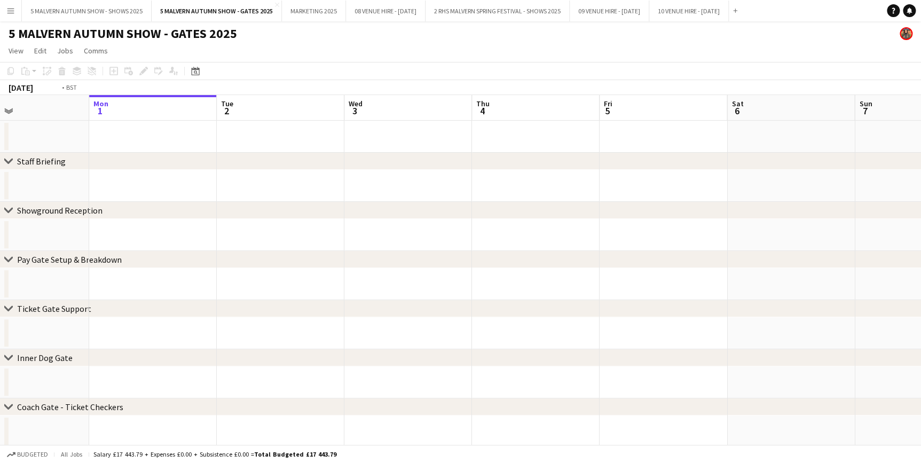
drag, startPoint x: 344, startPoint y: 117, endPoint x: 42, endPoint y: 119, distance: 302.2
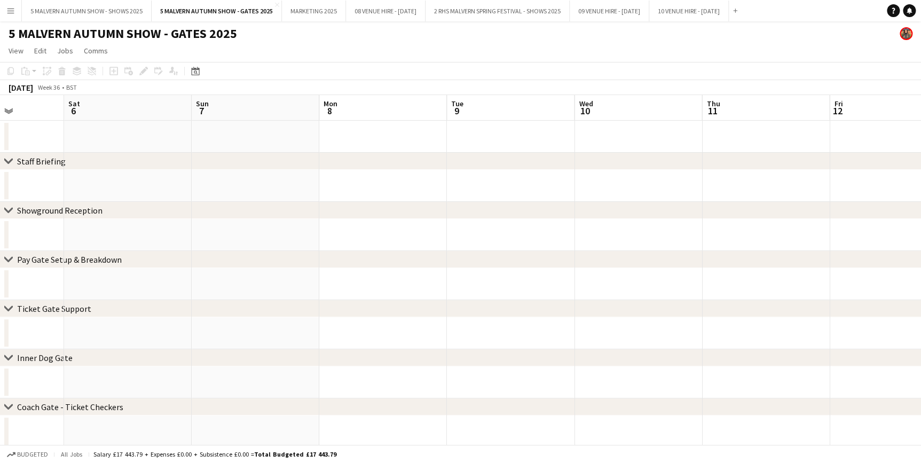
drag, startPoint x: 374, startPoint y: 119, endPoint x: 6, endPoint y: 117, distance: 367.9
drag, startPoint x: 464, startPoint y: 111, endPoint x: -8, endPoint y: 112, distance: 472.0
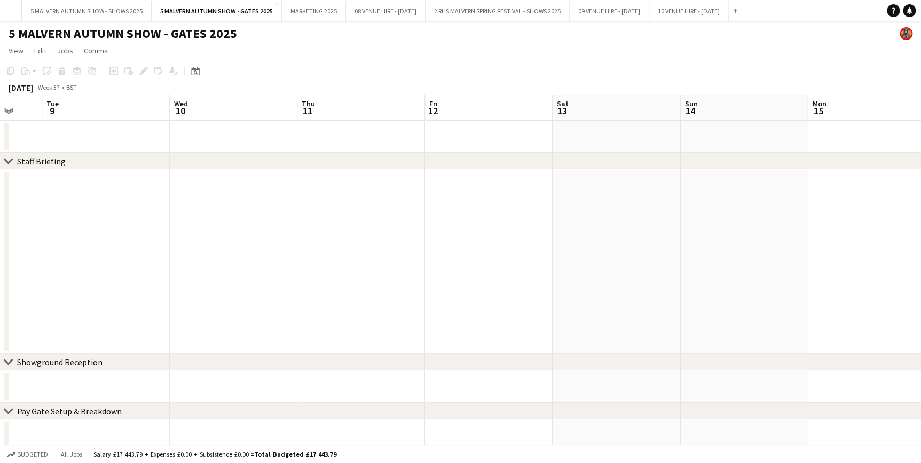
drag, startPoint x: 273, startPoint y: 108, endPoint x: 113, endPoint y: 102, distance: 160.3
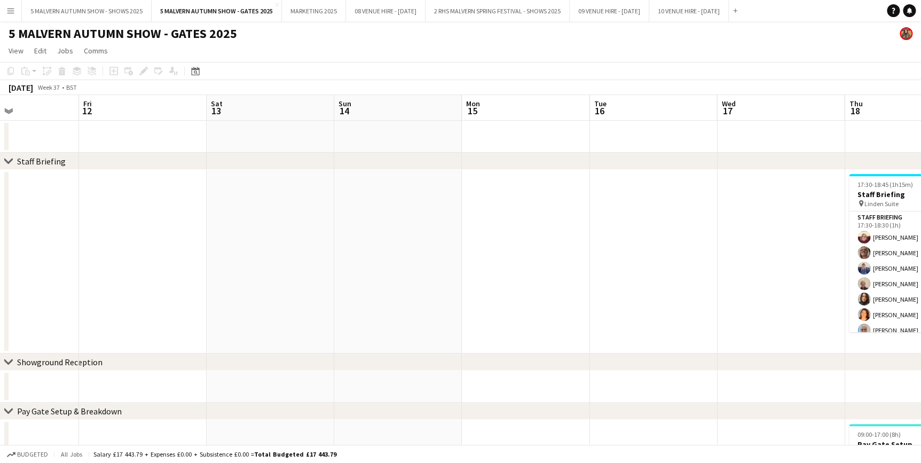
drag, startPoint x: 293, startPoint y: 103, endPoint x: 71, endPoint y: 101, distance: 222.1
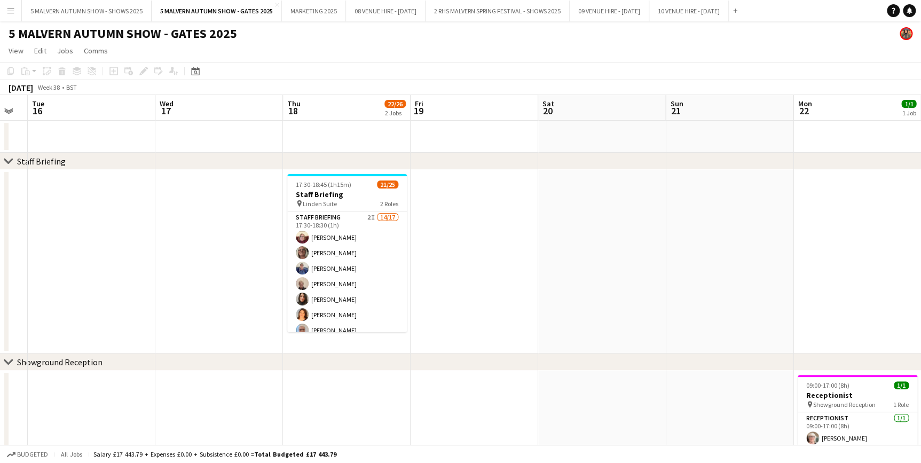
drag, startPoint x: 366, startPoint y: 101, endPoint x: -19, endPoint y: 107, distance: 385.0
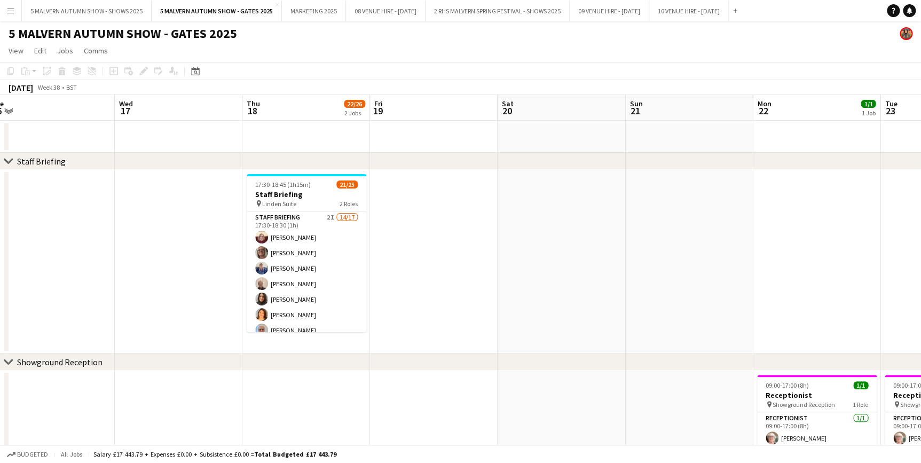
drag, startPoint x: 477, startPoint y: 108, endPoint x: 56, endPoint y: 92, distance: 421.0
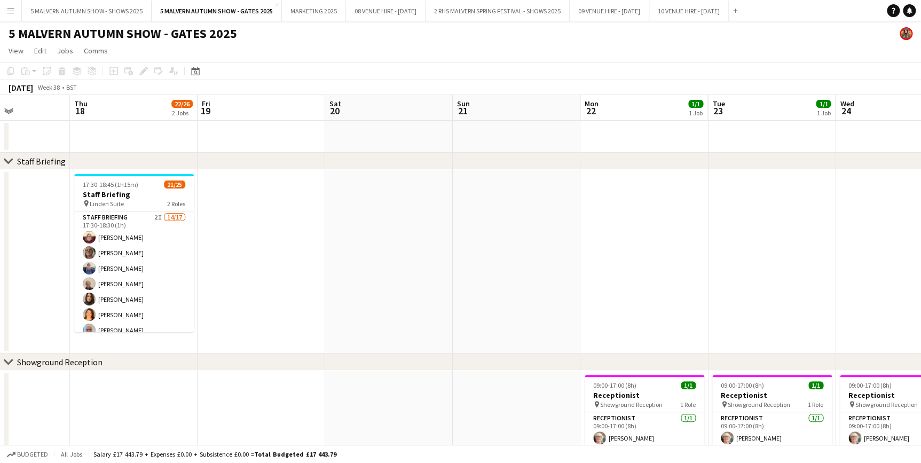
drag, startPoint x: 558, startPoint y: 112, endPoint x: 282, endPoint y: 95, distance: 276.6
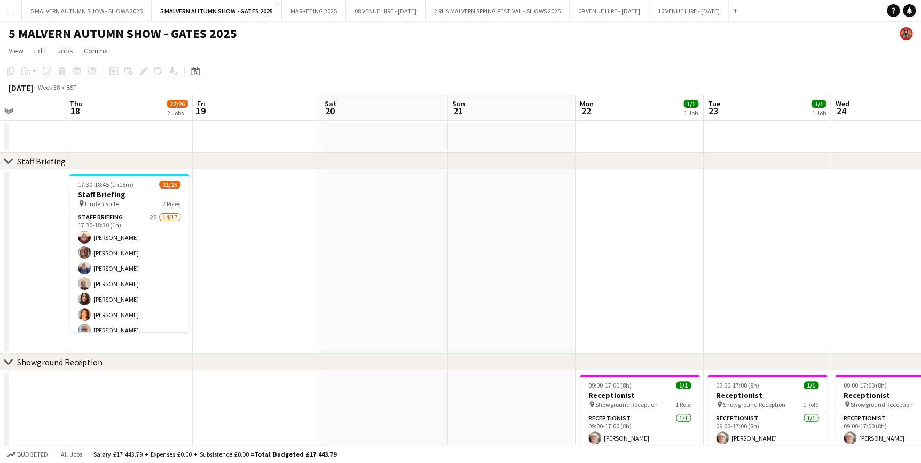
drag, startPoint x: 482, startPoint y: 112, endPoint x: 300, endPoint y: 112, distance: 181.5
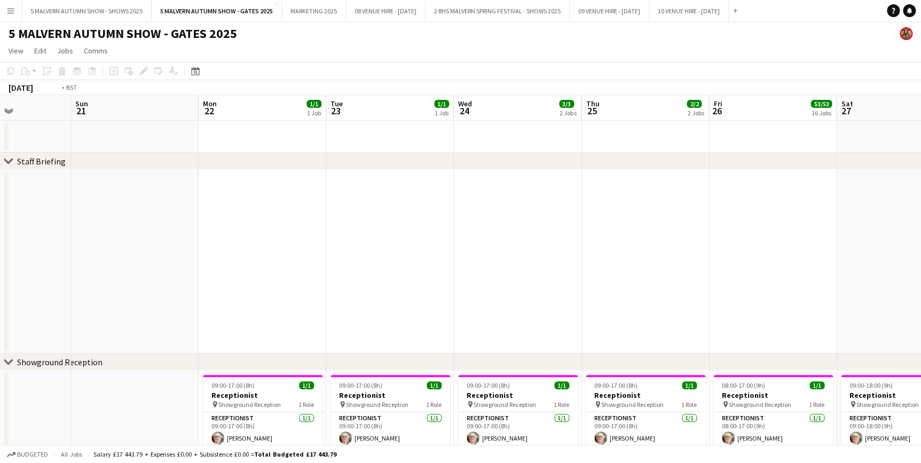
drag, startPoint x: 667, startPoint y: 114, endPoint x: 163, endPoint y: 118, distance: 504.6
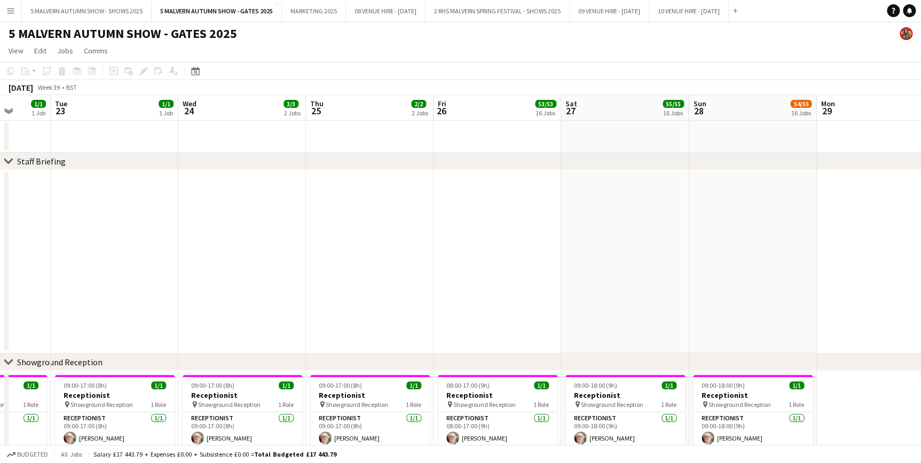
scroll to position [0, 390]
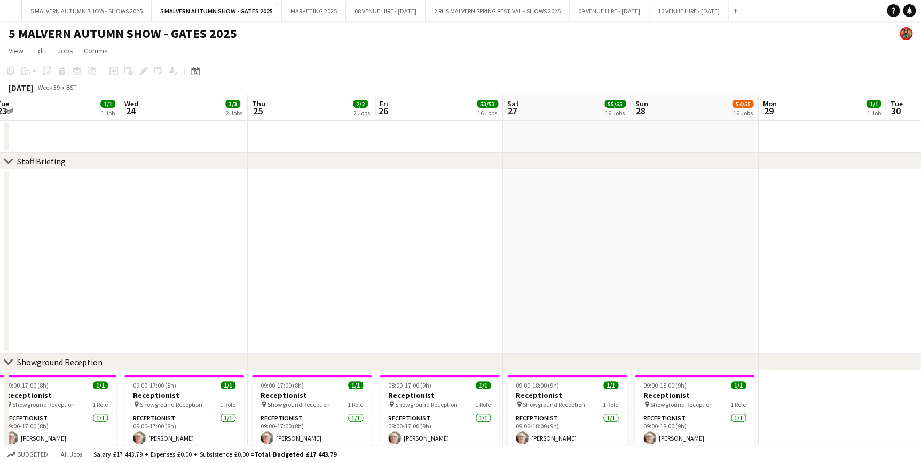
drag, startPoint x: 571, startPoint y: 114, endPoint x: 459, endPoint y: 116, distance: 112.7
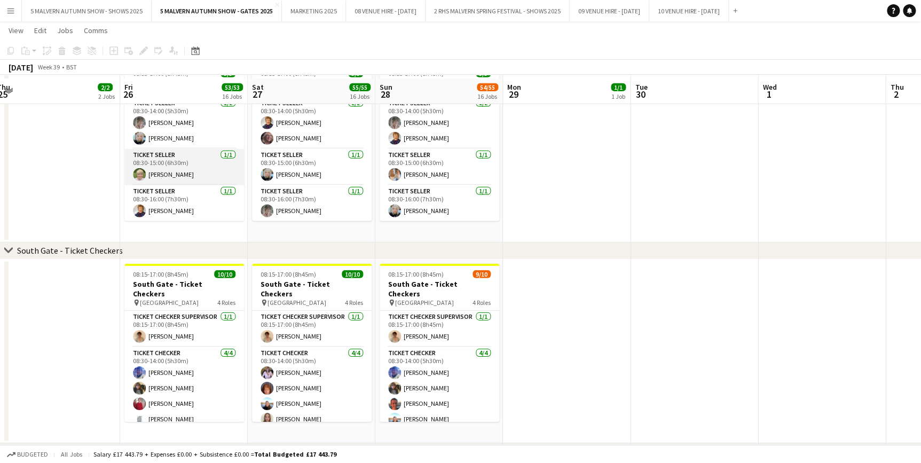
scroll to position [1505, 0]
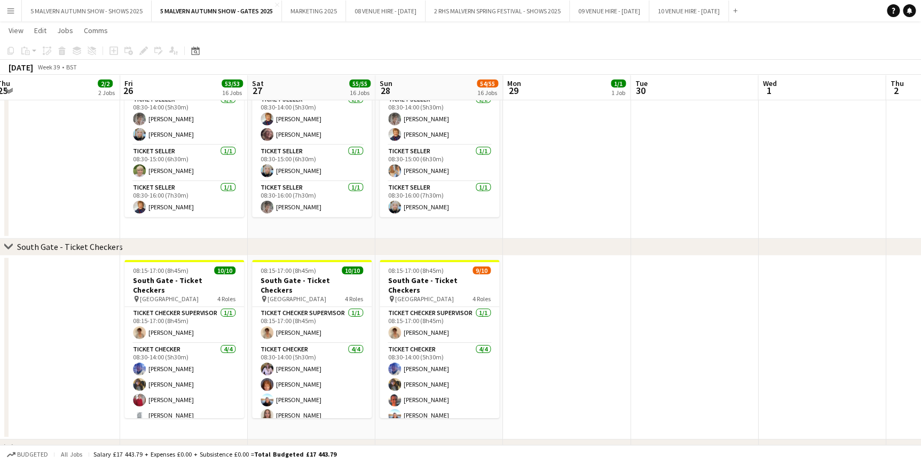
click at [806, 400] on app-date-cell at bounding box center [822, 348] width 128 height 184
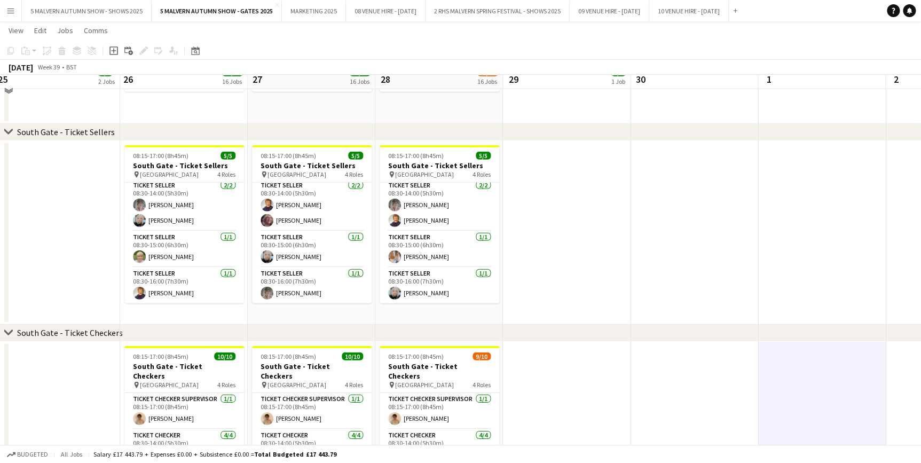
scroll to position [1407, 0]
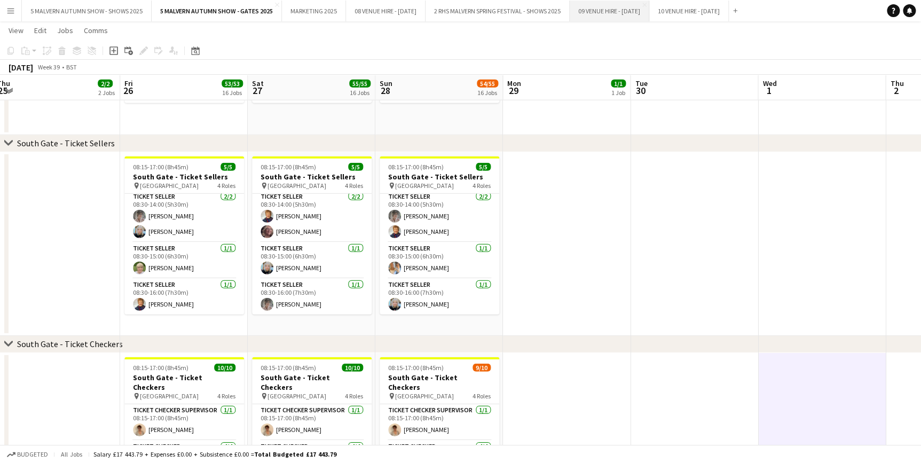
click at [632, 12] on button "09 VENUE HIRE - [DATE] Close" at bounding box center [610, 11] width 80 height 21
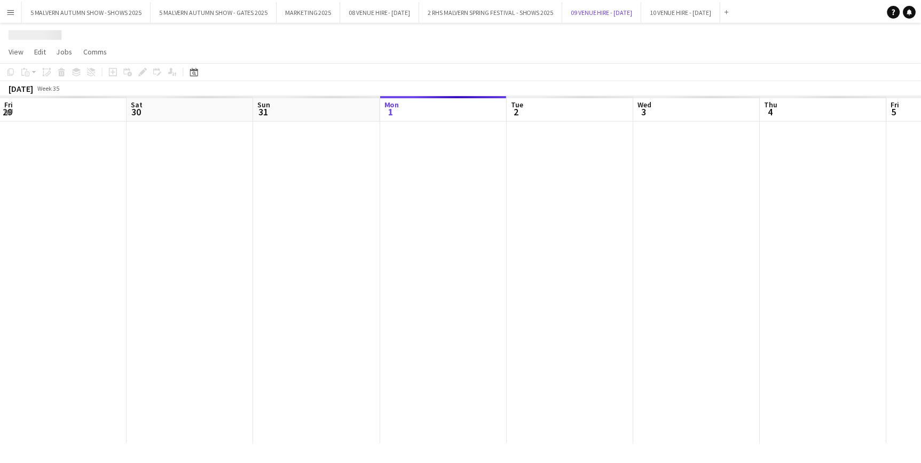
scroll to position [0, 255]
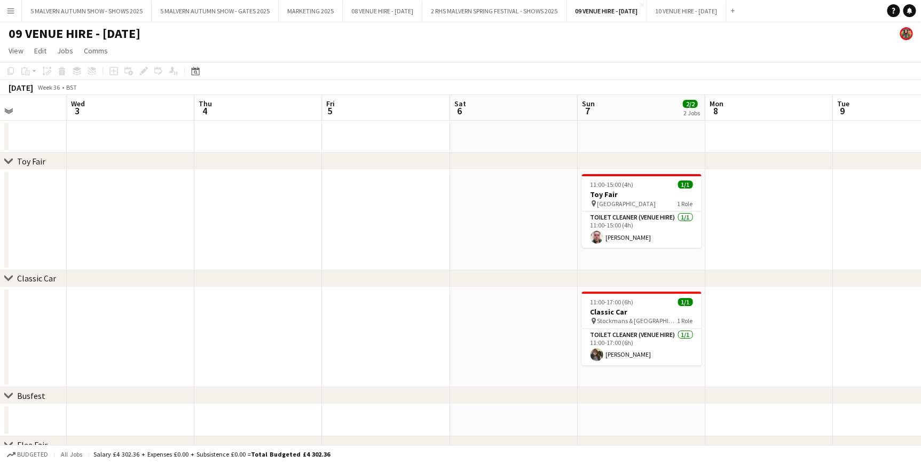
drag, startPoint x: 365, startPoint y: 107, endPoint x: -23, endPoint y: 100, distance: 387.7
click at [0, 100] on html "Menu Boards Boards Boards All jobs Status Workforce Workforce My Workforce Recr…" at bounding box center [460, 251] width 921 height 503
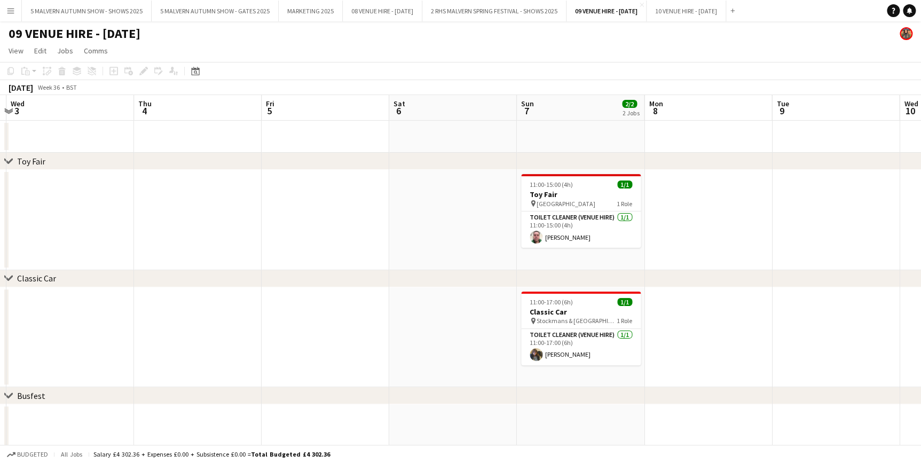
drag, startPoint x: 431, startPoint y: 113, endPoint x: 188, endPoint y: 115, distance: 243.0
click at [192, 110] on app-calendar-viewport "Sun 31 Mon 1 Tue 2 Wed 3 Thu 4 Fri 5 Sat 6 Sun 7 2/2 2 Jobs Mon 8 Tue 9 Wed 10 …" at bounding box center [460, 434] width 921 height 678
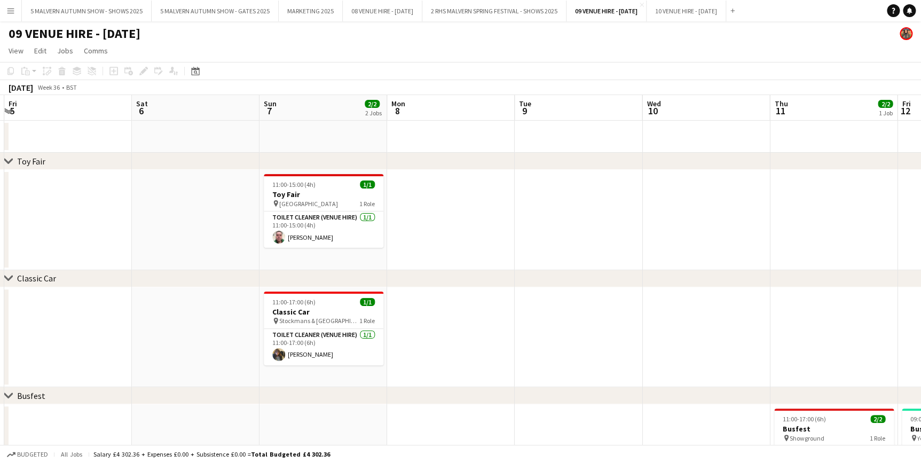
scroll to position [48, 0]
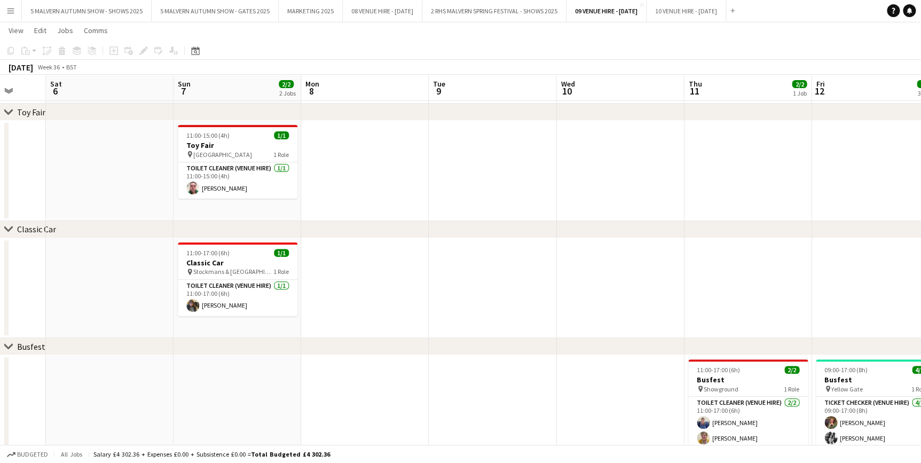
drag, startPoint x: 420, startPoint y: 80, endPoint x: 416, endPoint y: 107, distance: 27.4
drag, startPoint x: 436, startPoint y: 85, endPoint x: 28, endPoint y: 71, distance: 408.2
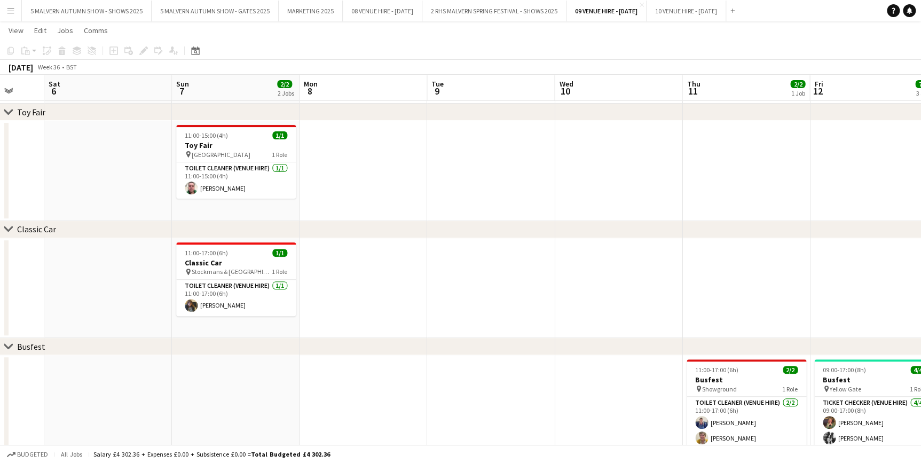
drag, startPoint x: 402, startPoint y: 85, endPoint x: -25, endPoint y: 50, distance: 427.5
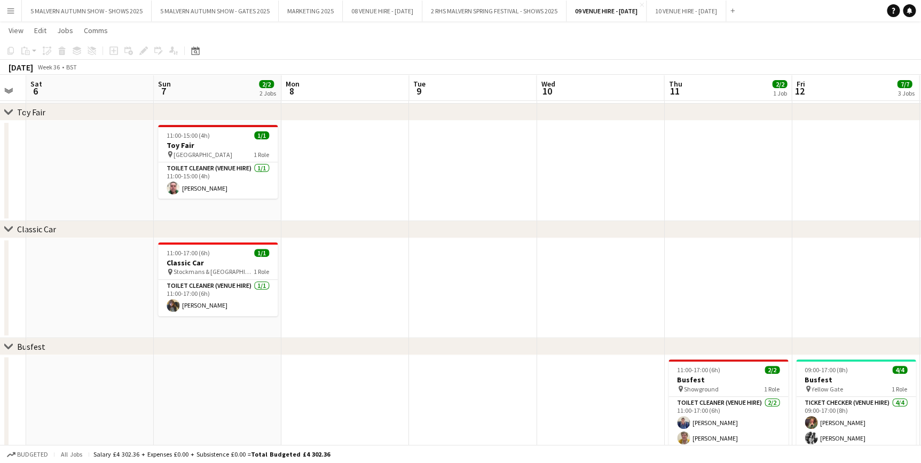
drag, startPoint x: 519, startPoint y: 84, endPoint x: 256, endPoint y: 80, distance: 263.3
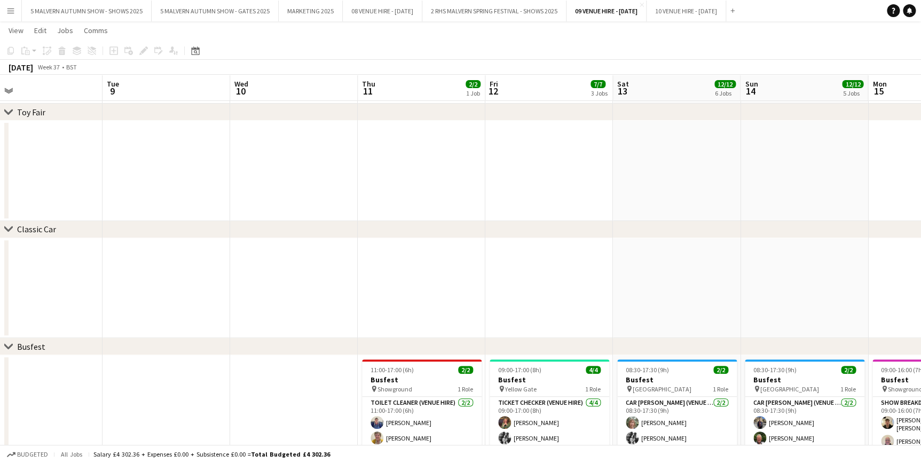
scroll to position [0, 322]
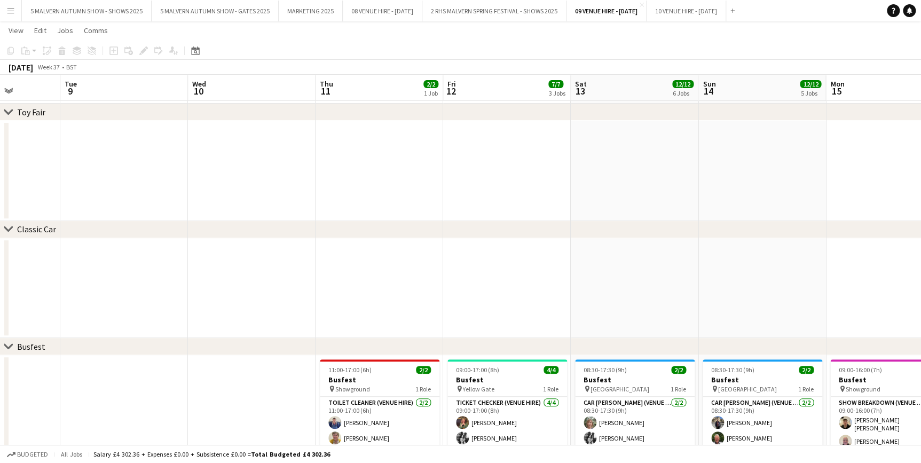
drag, startPoint x: 521, startPoint y: 80, endPoint x: 210, endPoint y: 64, distance: 311.7
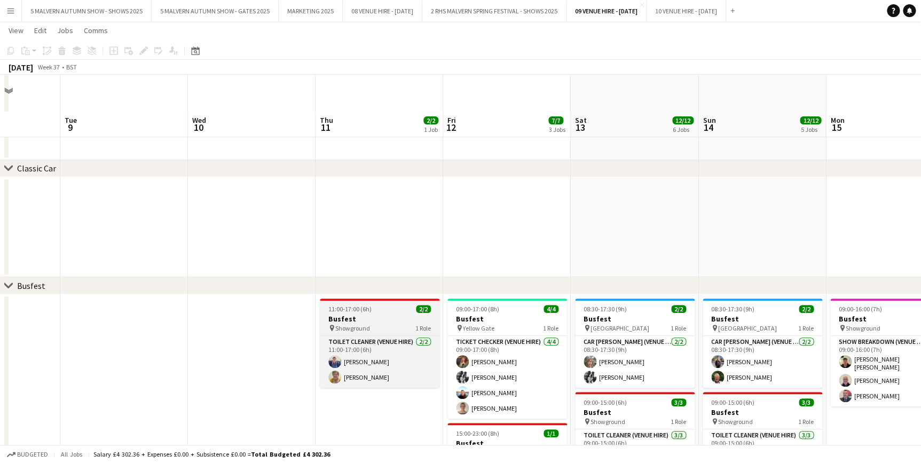
scroll to position [145, 0]
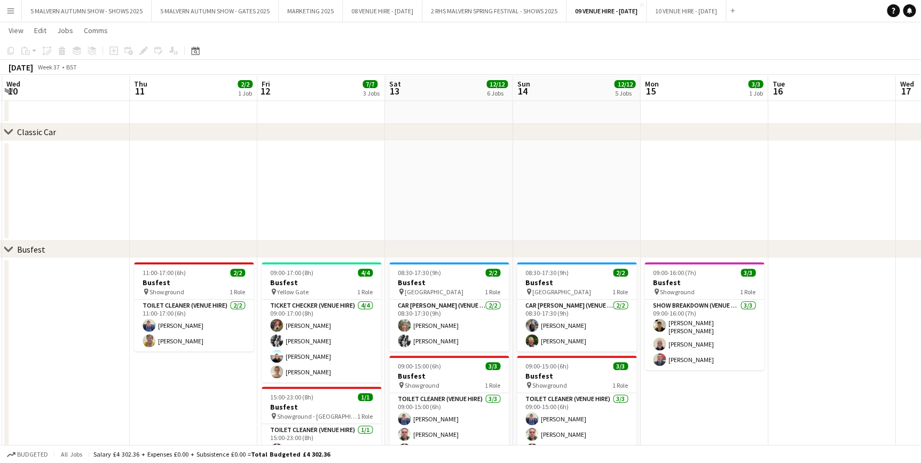
drag, startPoint x: 438, startPoint y: 95, endPoint x: 250, endPoint y: 85, distance: 187.6
click at [249, 83] on app-calendar-viewport "Sat 6 Sun 7 2/2 2 Jobs Mon 8 Tue 9 Wed 10 Thu 11 2/2 1 Job Fri 12 7/7 3 Jobs Sa…" at bounding box center [460, 394] width 921 height 997
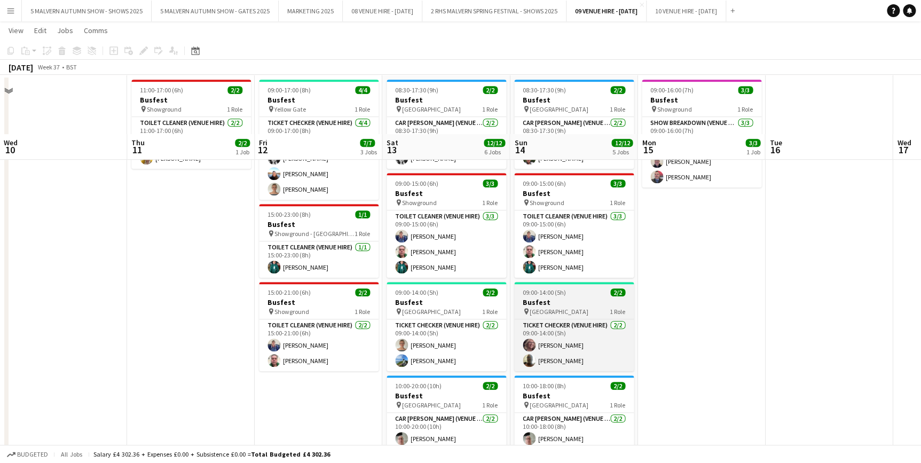
scroll to position [242, 0]
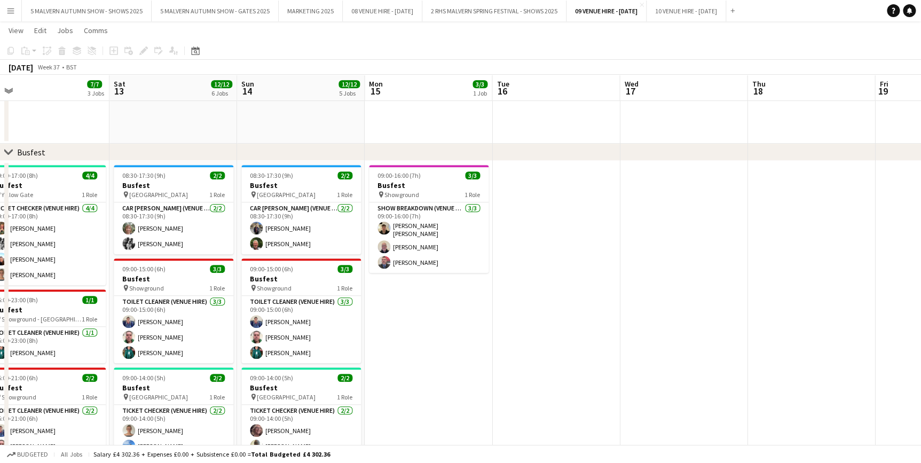
drag, startPoint x: 399, startPoint y: 80, endPoint x: 302, endPoint y: 81, distance: 97.2
click at [302, 81] on app-calendar-viewport "Mon 8 Tue 9 Wed 10 Thu 11 2/2 1 Job Fri 12 7/7 3 Jobs Sat 13 12/12 6 Jobs Sun 1…" at bounding box center [460, 297] width 921 height 997
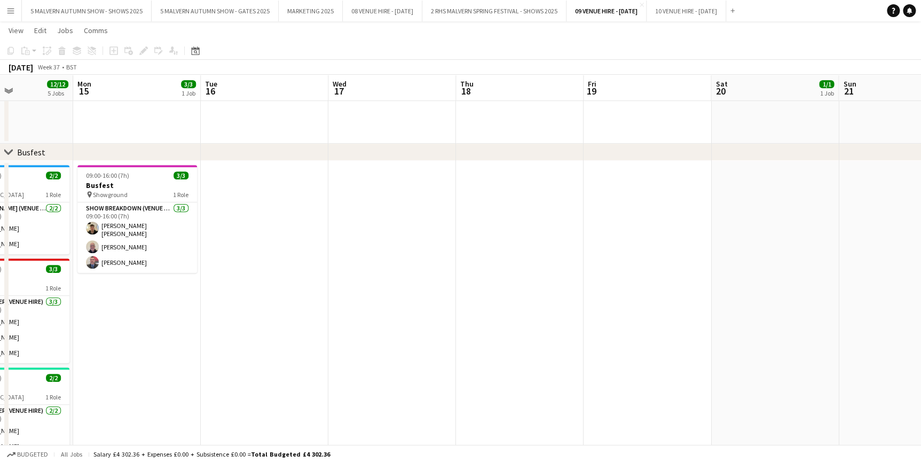
drag, startPoint x: 676, startPoint y: 78, endPoint x: 404, endPoint y: 83, distance: 272.3
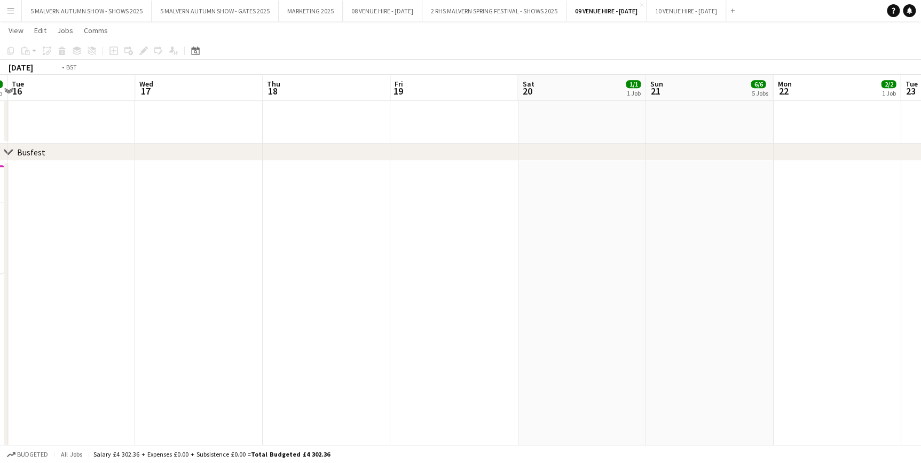
drag, startPoint x: 567, startPoint y: 96, endPoint x: 501, endPoint y: 96, distance: 66.2
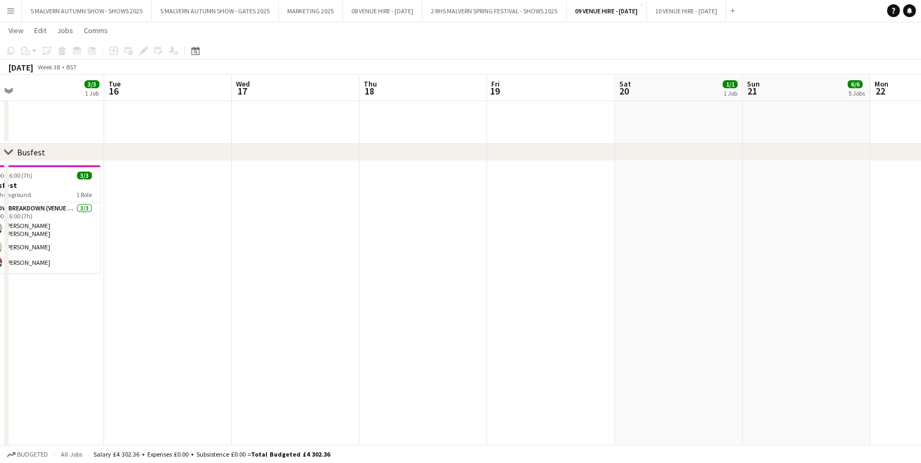
drag, startPoint x: 705, startPoint y: 99, endPoint x: 416, endPoint y: 99, distance: 288.3
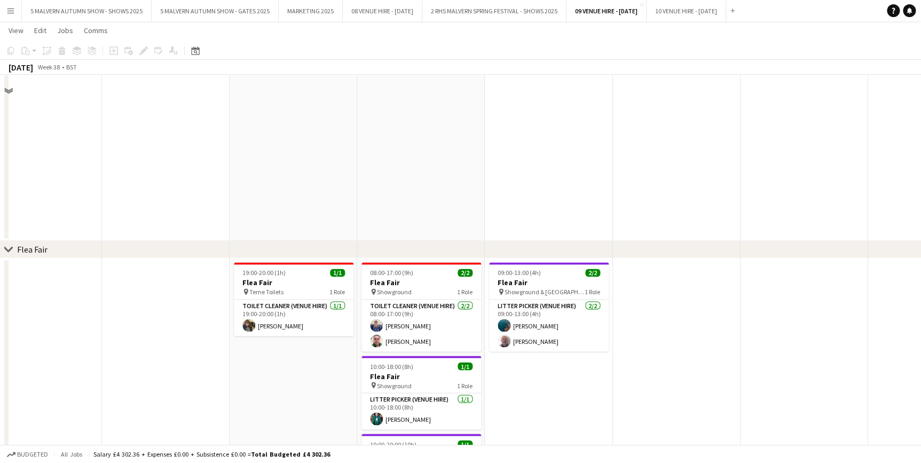
scroll to position [825, 0]
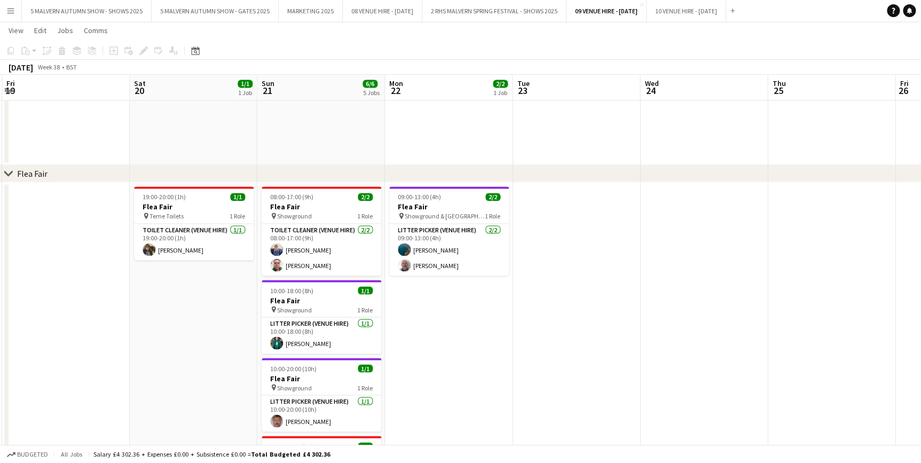
drag, startPoint x: 537, startPoint y: 85, endPoint x: 405, endPoint y: 89, distance: 132.5
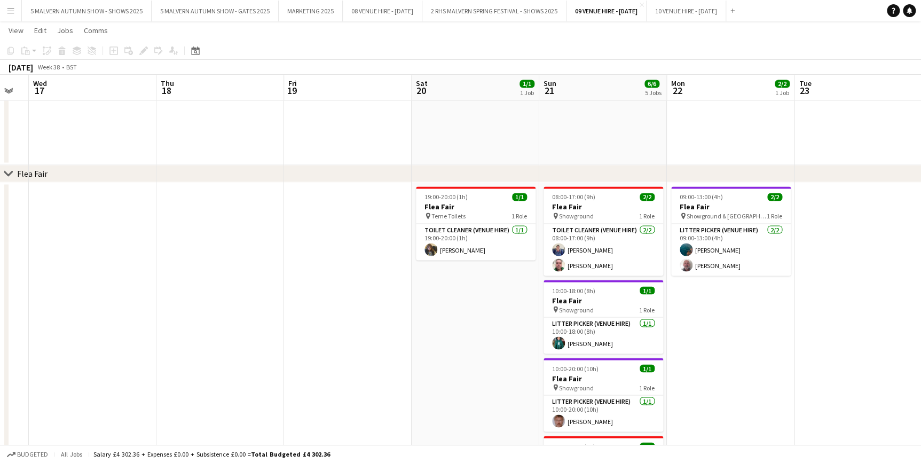
scroll to position [0, 220]
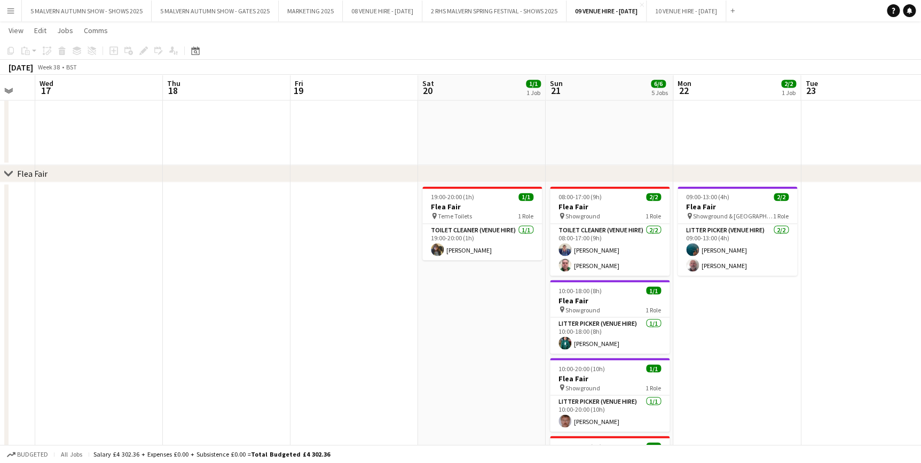
drag, startPoint x: 543, startPoint y: 92, endPoint x: 864, endPoint y: 118, distance: 321.9
drag, startPoint x: 372, startPoint y: 70, endPoint x: 402, endPoint y: 84, distance: 32.7
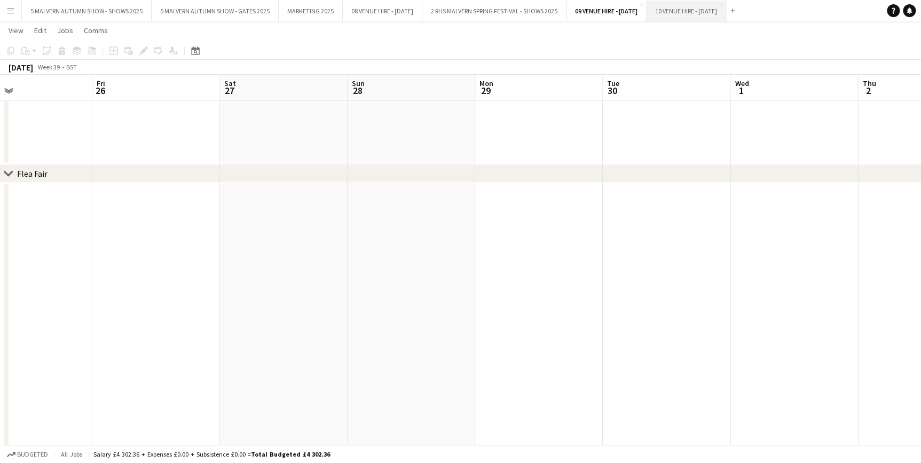
scroll to position [0, 289]
click at [726, 13] on button "10 VENUE HIRE - [DATE] Close" at bounding box center [687, 11] width 80 height 21
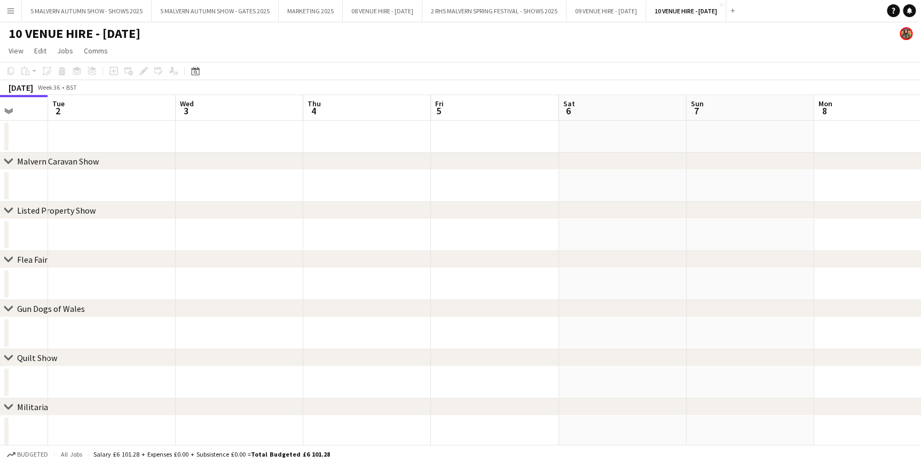
drag, startPoint x: 447, startPoint y: 107, endPoint x: 224, endPoint y: 107, distance: 222.7
click at [224, 107] on app-calendar-viewport "Fri 29 Sat 30 Sun 31 Mon 1 Tue 2 Wed 3 Thu 4 Fri 5 Sat 6 Sun 7 Mon 8 Tue 9 Wed …" at bounding box center [460, 296] width 921 height 402
drag, startPoint x: 556, startPoint y: 107, endPoint x: 294, endPoint y: 108, distance: 262.2
click at [294, 108] on app-calendar-viewport "Sun 31 Mon 1 Tue 2 Wed 3 Thu 4 Fri 5 Sat 6 Sun 7 Mon 8 Tue 9 Wed 10 Thu 11 Fri …" at bounding box center [460, 296] width 921 height 402
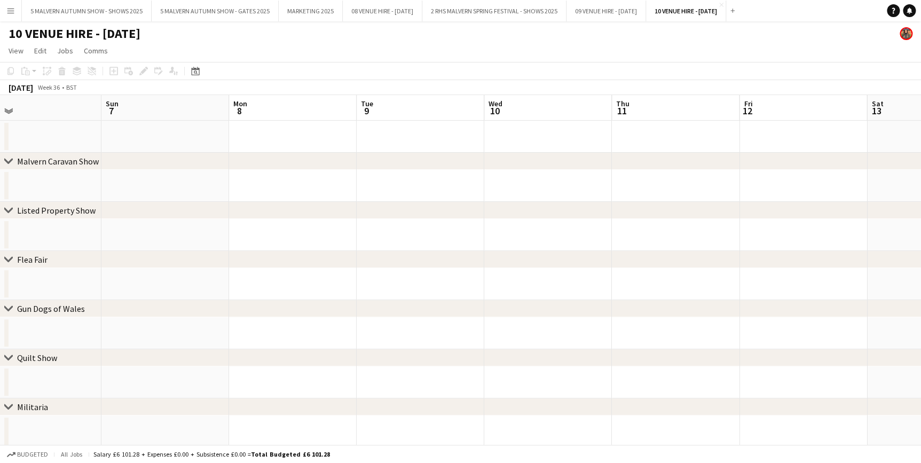
drag, startPoint x: 546, startPoint y: 109, endPoint x: 246, endPoint y: 96, distance: 300.3
click at [246, 96] on app-calendar-viewport "Thu 4 Fri 5 Sat 6 Sun 7 Mon 8 Tue 9 Wed 10 Thu 11 Fri 12 Sat 13 Sun 14 Mon 15 T…" at bounding box center [460, 296] width 921 height 402
drag, startPoint x: 475, startPoint y: 106, endPoint x: 250, endPoint y: 86, distance: 225.7
click at [250, 86] on app-calendar "Copy Paste Paste Ctrl+V Paste with crew Ctrl+Shift+V Paste linked Job [GEOGRAPH…" at bounding box center [460, 279] width 921 height 435
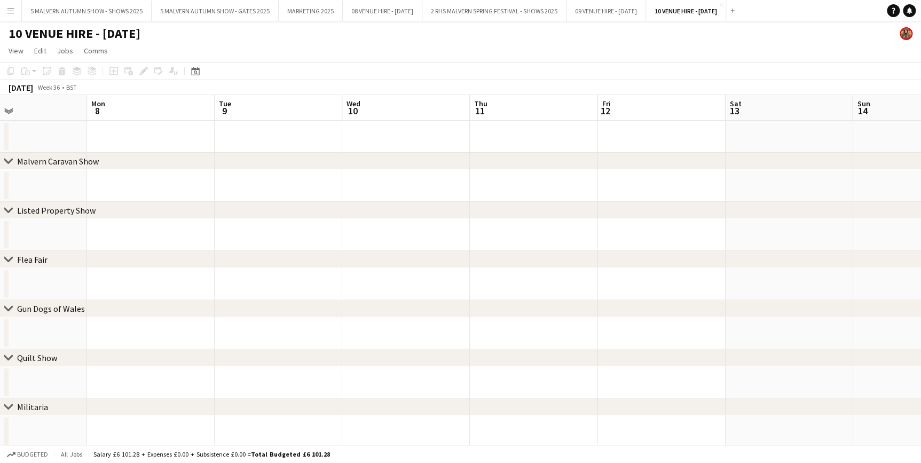
drag, startPoint x: 326, startPoint y: 93, endPoint x: 471, endPoint y: 91, distance: 145.2
click at [325, 92] on app-calendar "Copy Paste Paste Ctrl+V Paste with crew Ctrl+Shift+V Paste linked Job [GEOGRAPH…" at bounding box center [460, 279] width 921 height 435
click at [357, 96] on app-calendar "Copy Paste Paste Ctrl+V Paste with crew Ctrl+Shift+V Paste linked Job [GEOGRAPH…" at bounding box center [460, 279] width 921 height 435
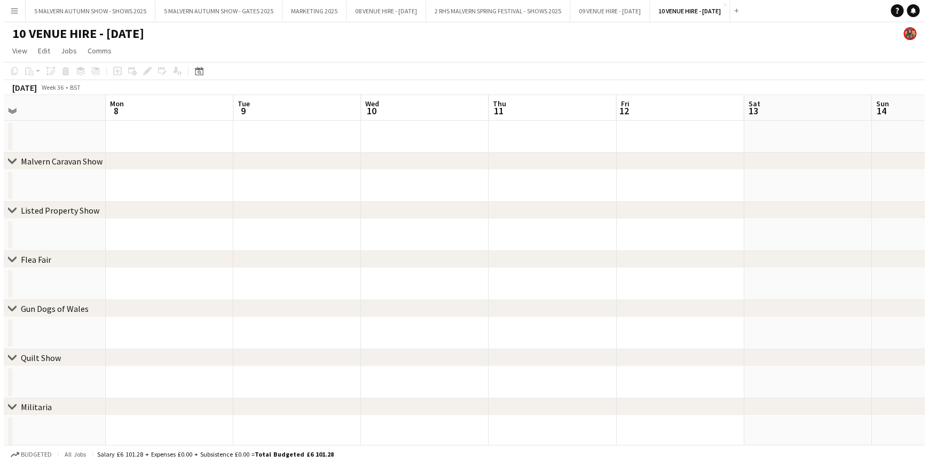
scroll to position [0, 343]
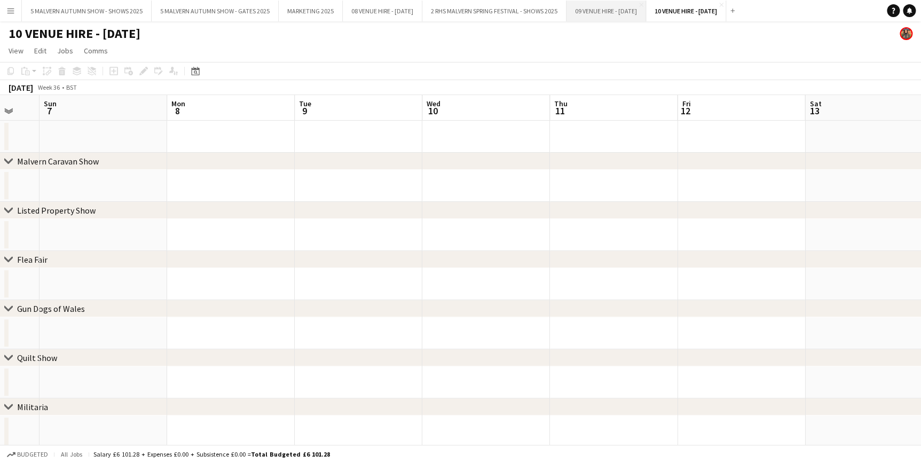
click at [612, 6] on button "09 VENUE HIRE - [DATE] Close" at bounding box center [607, 11] width 80 height 21
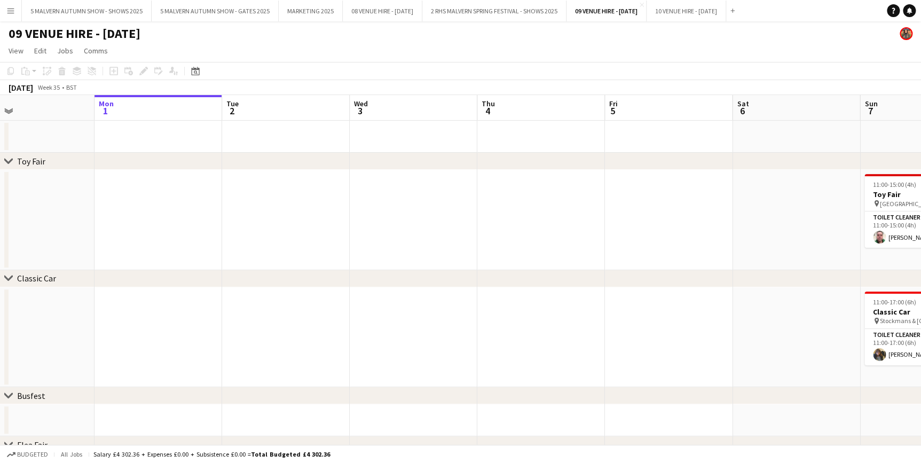
drag, startPoint x: 517, startPoint y: 108, endPoint x: 867, endPoint y: 107, distance: 349.7
click at [867, 107] on app-calendar-viewport "Fri 29 Sat 30 Sun 31 Mon 1 Tue 2 Wed 3 Thu 4 Fri 5 Sat 6 Sun 7 2/2 2 Jobs Mon 8…" at bounding box center [460, 290] width 921 height 390
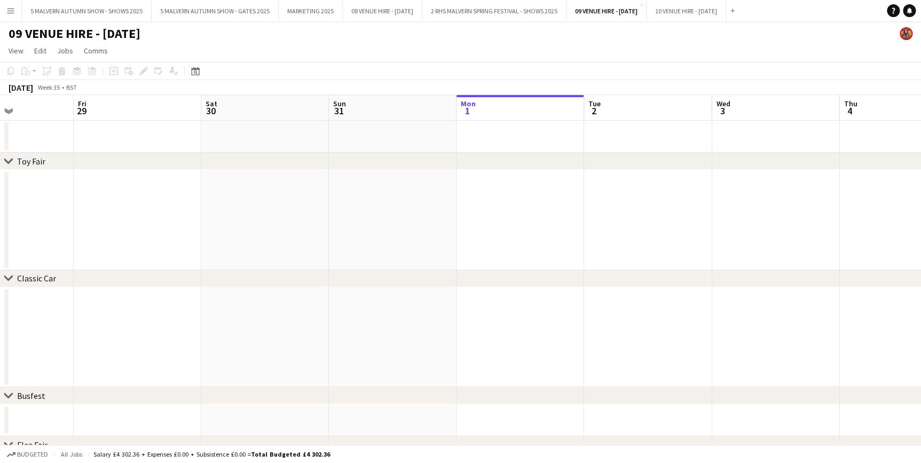
drag, startPoint x: 483, startPoint y: 107, endPoint x: 845, endPoint y: 98, distance: 362.1
click at [845, 98] on app-calendar-viewport "Tue 26 Wed 27 Thu 28 Fri 29 Sat 30 Sun 31 Mon 1 Tue 2 Wed 3 Thu 4 Fri 5 Sat 6 S…" at bounding box center [460, 290] width 921 height 390
drag, startPoint x: 705, startPoint y: 112, endPoint x: 616, endPoint y: 112, distance: 88.6
click at [737, 112] on app-calendar-viewport "Thu 21 Fri 22 Sat 23 Sun 24 Mon 25 Tue 26 Wed 27 Thu 28 Fri 29 Sat 30 Sun 31 Mo…" at bounding box center [460, 290] width 921 height 390
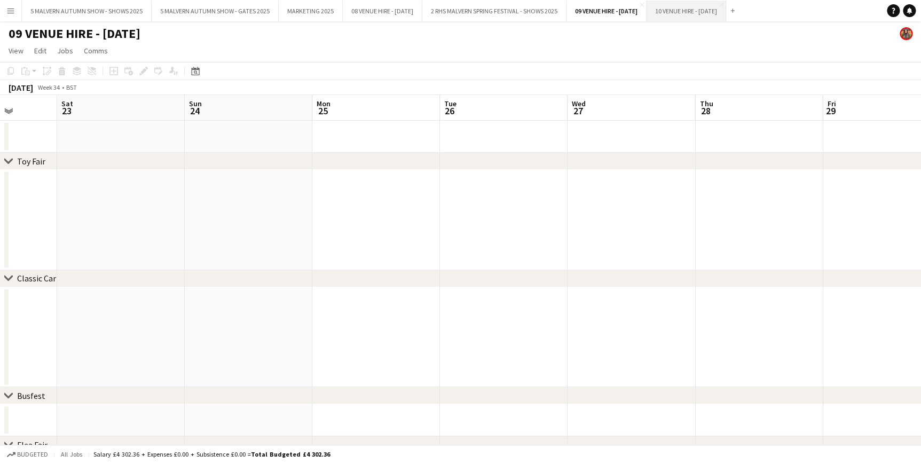
click at [726, 7] on button "10 VENUE HIRE - [DATE] Close" at bounding box center [687, 11] width 80 height 21
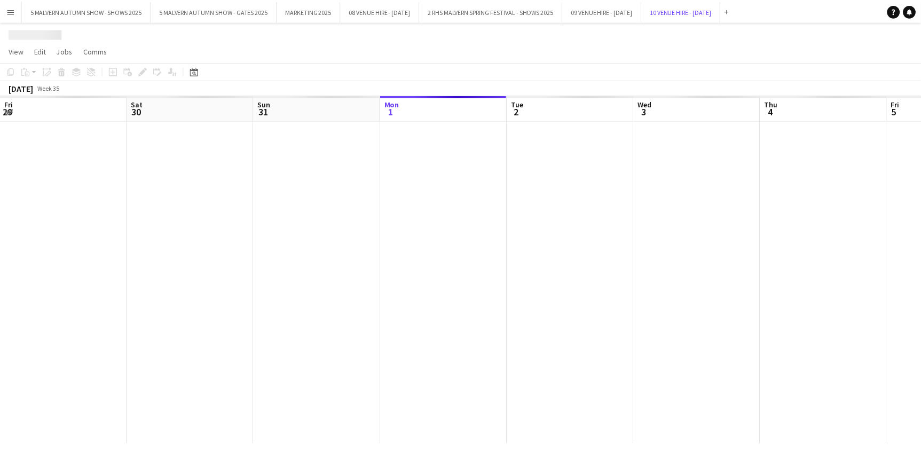
scroll to position [0, 255]
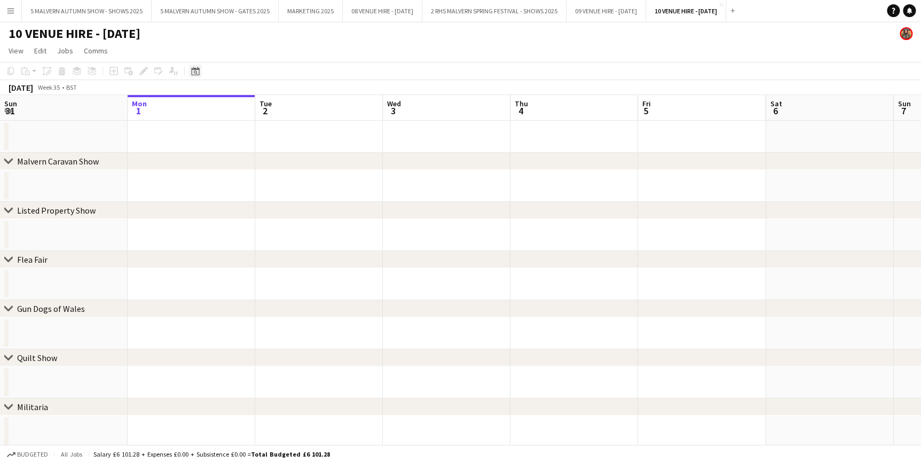
click at [190, 69] on div "Date picker" at bounding box center [195, 71] width 13 height 13
click at [275, 104] on span "Next month" at bounding box center [281, 107] width 21 height 21
click at [222, 164] on span "1" at bounding box center [225, 162] width 13 height 13
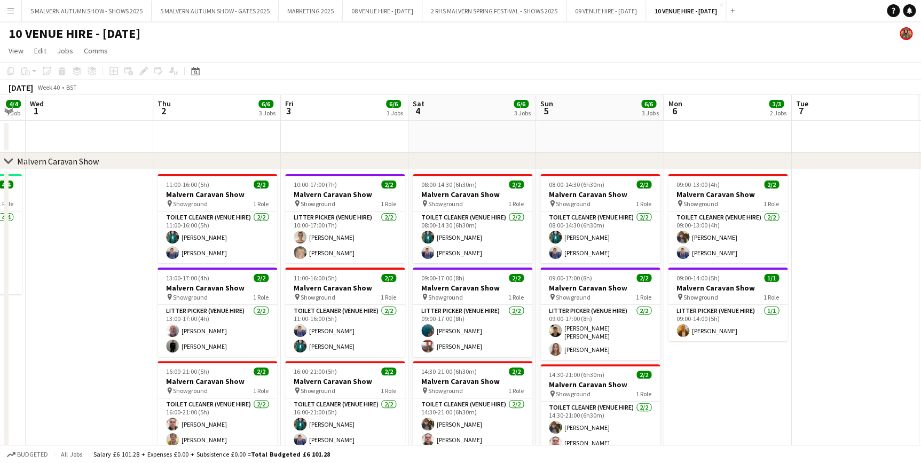
drag, startPoint x: 383, startPoint y: 107, endPoint x: 137, endPoint y: 127, distance: 247.5
click at [137, 127] on app-calendar-viewport "Sun 28 Mon 29 4/4 1 Job Tue 30 4/4 1 Job Wed 1 Thu 2 6/6 3 Jobs Fri 3 6/6 3 Job…" at bounding box center [460, 432] width 921 height 674
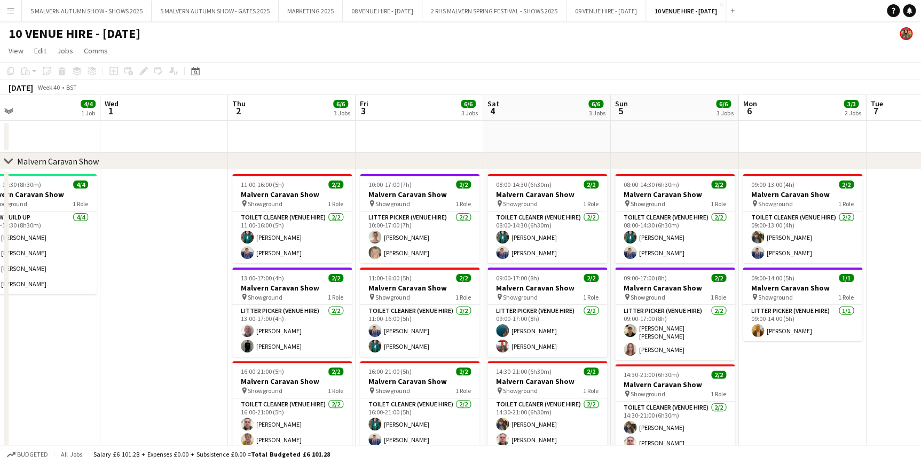
drag, startPoint x: 568, startPoint y: 103, endPoint x: 134, endPoint y: 112, distance: 434.2
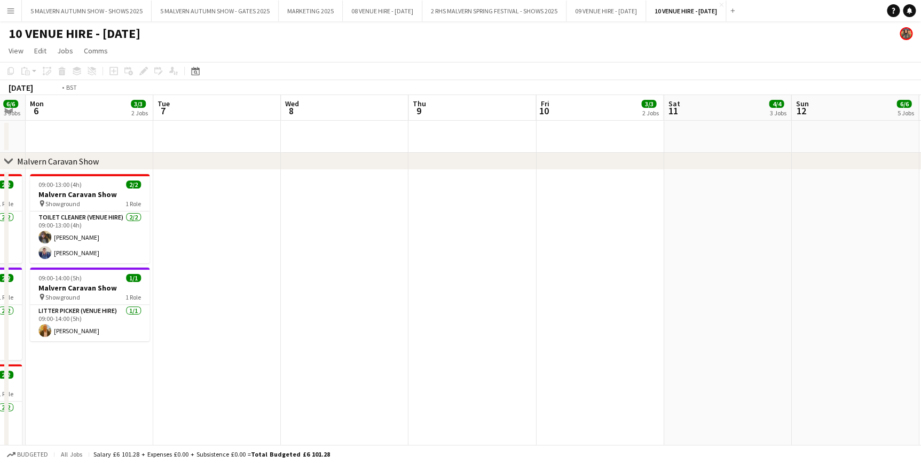
drag, startPoint x: 610, startPoint y: 104, endPoint x: 534, endPoint y: 116, distance: 76.3
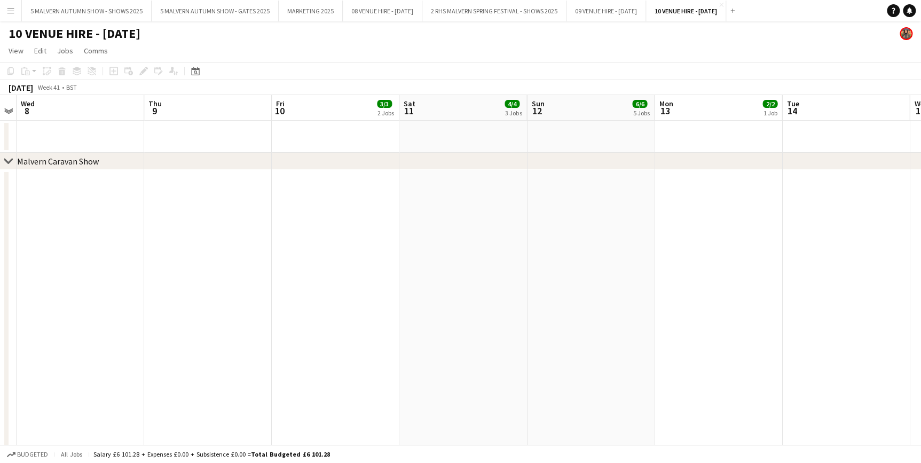
drag, startPoint x: 607, startPoint y: 114, endPoint x: 201, endPoint y: 125, distance: 405.4
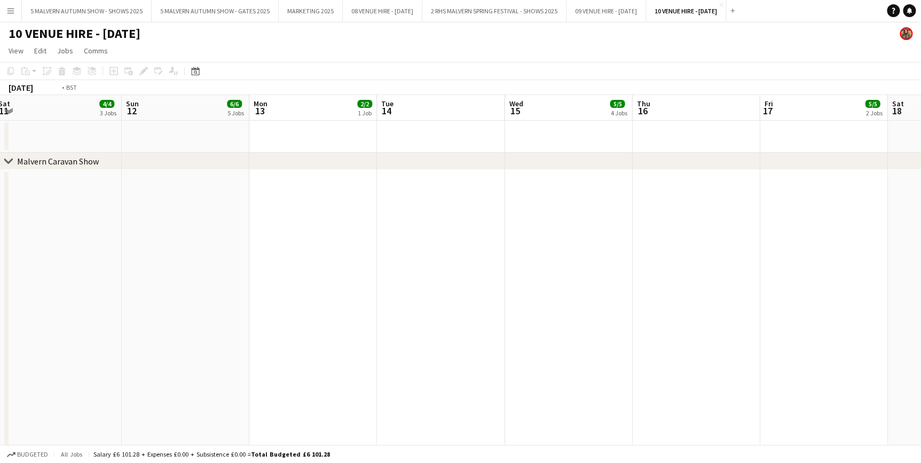
drag, startPoint x: 569, startPoint y: 121, endPoint x: 198, endPoint y: 114, distance: 371.1
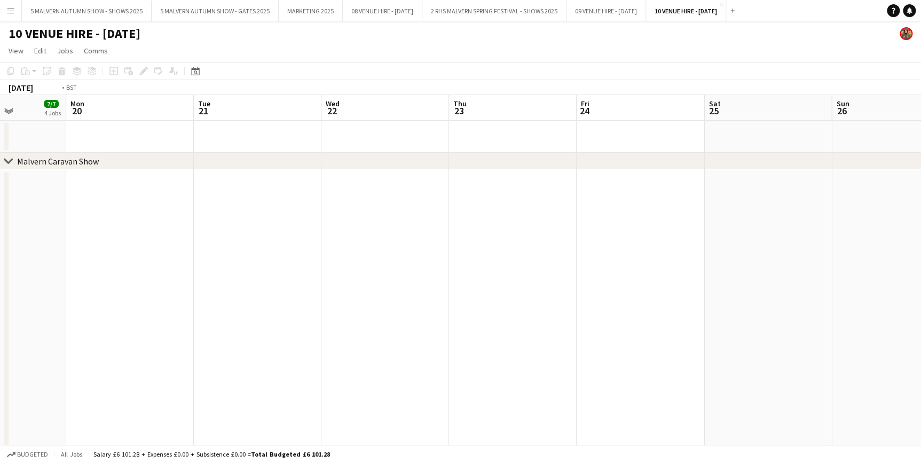
drag, startPoint x: 428, startPoint y: 103, endPoint x: 229, endPoint y: 103, distance: 199.2
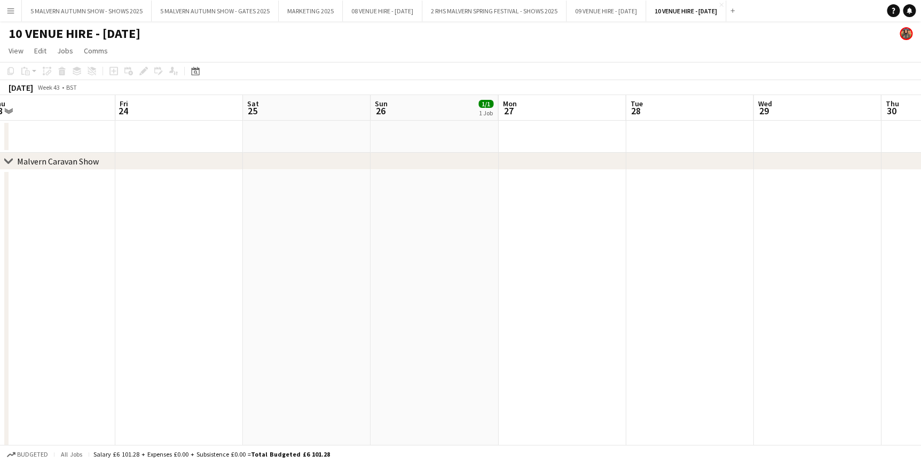
drag, startPoint x: 459, startPoint y: 103, endPoint x: 482, endPoint y: 99, distance: 23.8
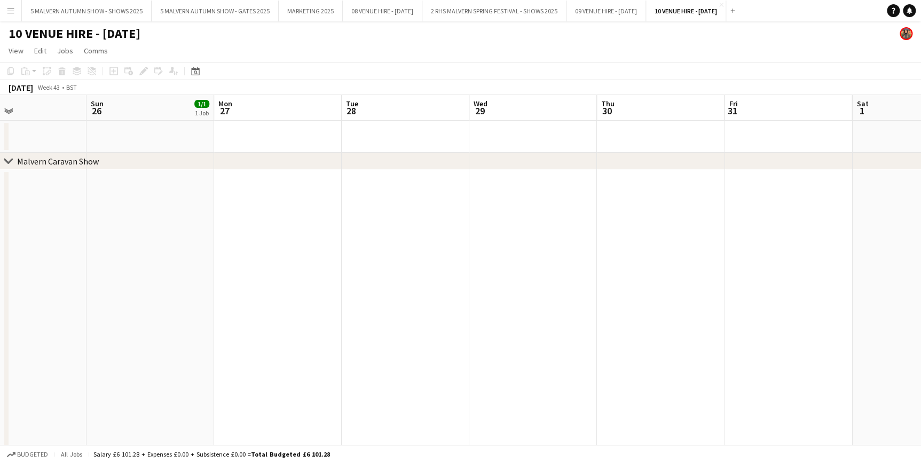
drag, startPoint x: 422, startPoint y: 94, endPoint x: 233, endPoint y: 85, distance: 189.7
click at [101, 12] on button "5 MALVERN AUTUMN SHOW - SHOWS 2025 Close" at bounding box center [87, 11] width 130 height 21
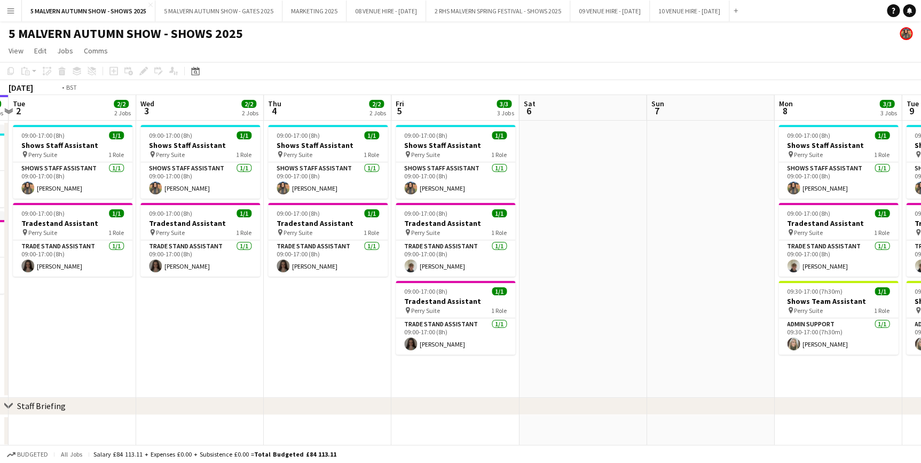
scroll to position [0, 502]
drag, startPoint x: 446, startPoint y: 113, endPoint x: 233, endPoint y: 113, distance: 213.0
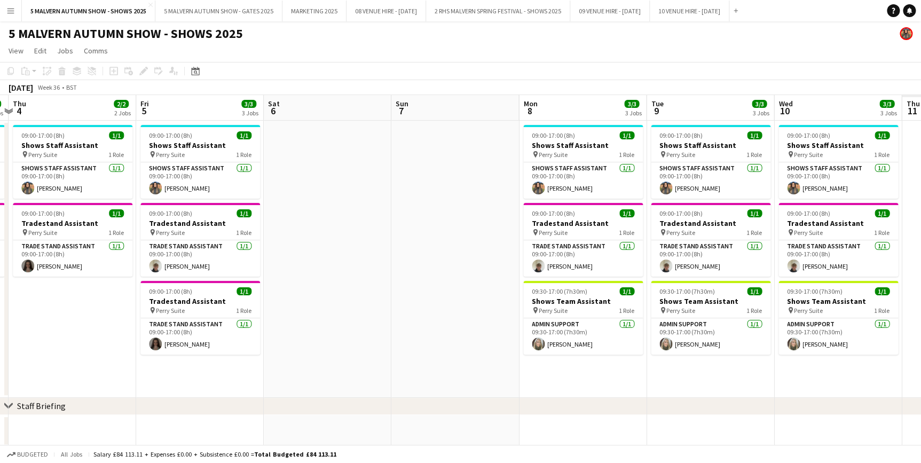
scroll to position [0, 398]
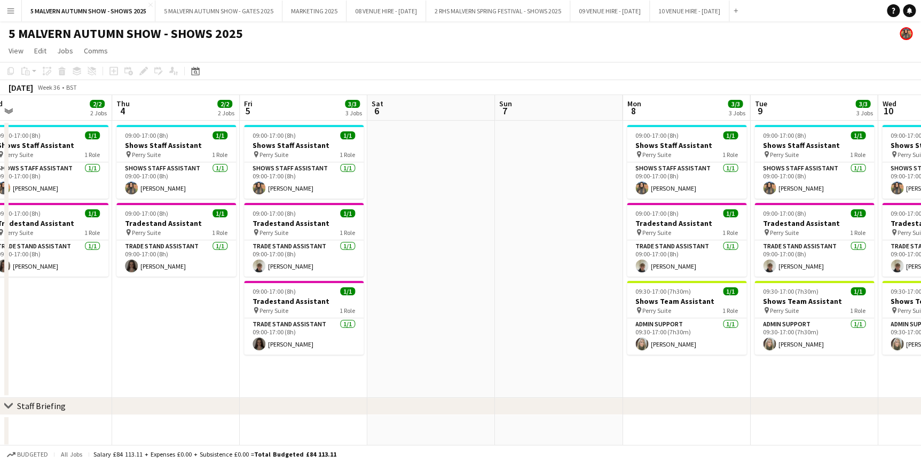
drag, startPoint x: 655, startPoint y: 116, endPoint x: 250, endPoint y: 120, distance: 405.3
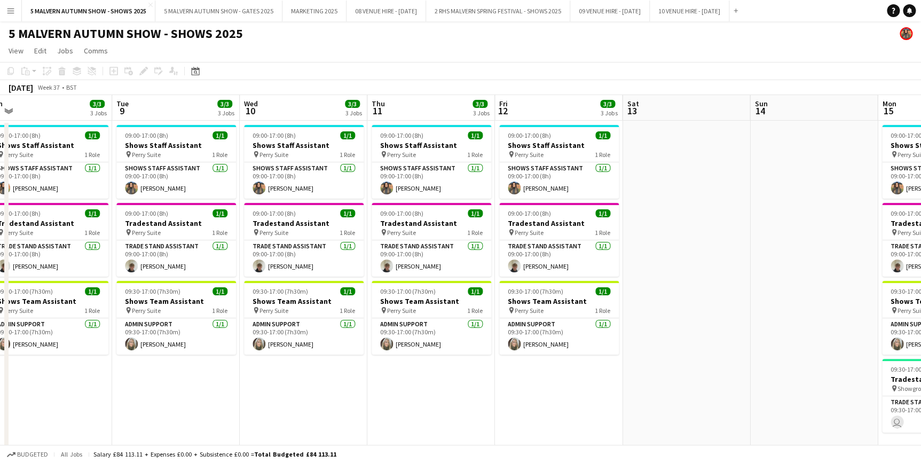
drag, startPoint x: 513, startPoint y: 117, endPoint x: 131, endPoint y: 111, distance: 381.8
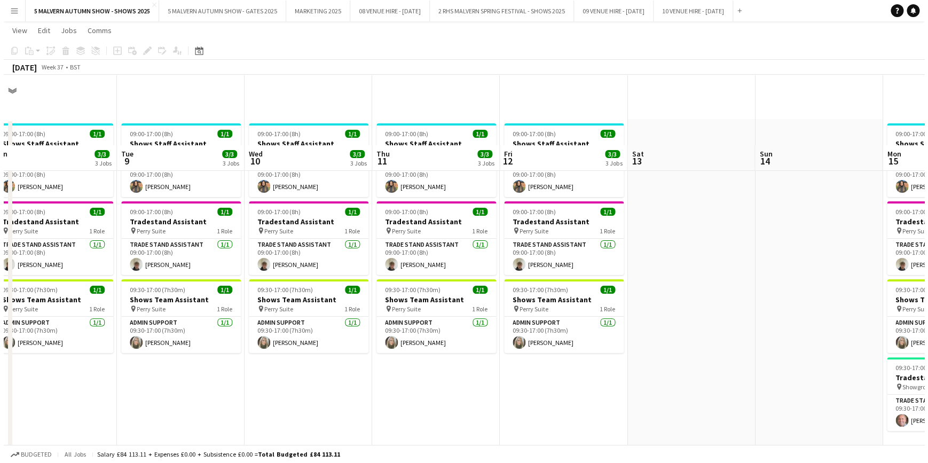
scroll to position [0, 0]
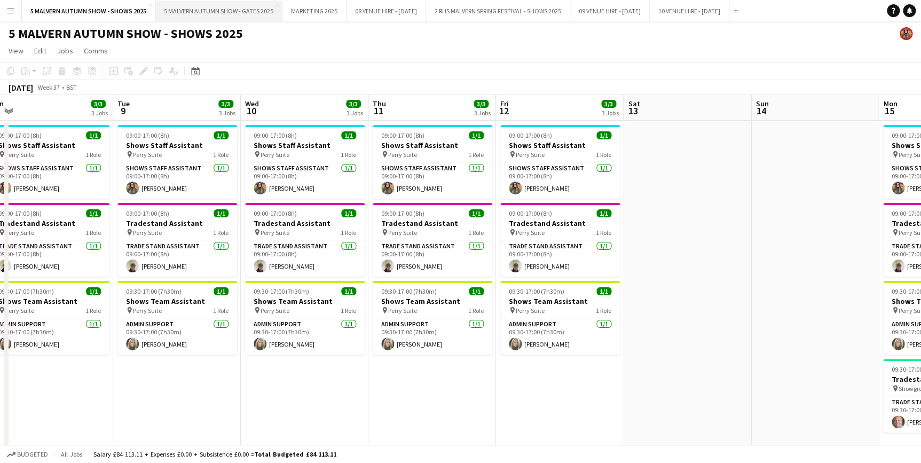
click at [203, 19] on button "5 MALVERN AUTUMN SHOW - GATES 2025 Close" at bounding box center [218, 11] width 127 height 21
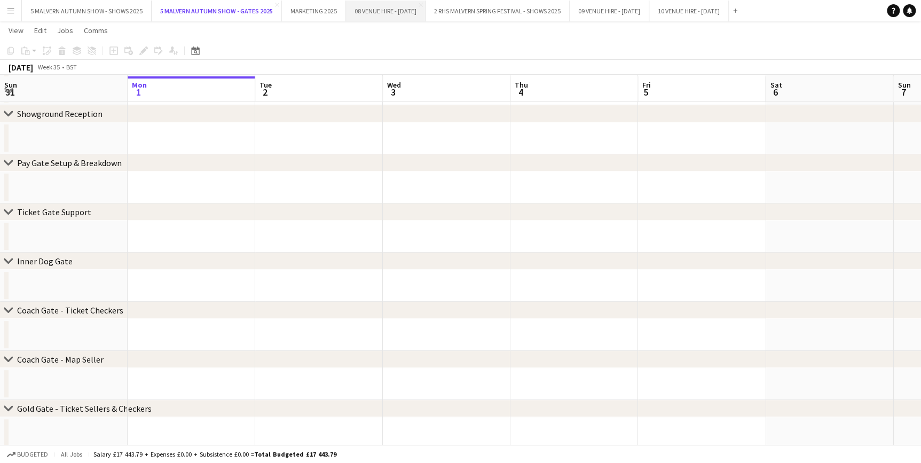
scroll to position [97, 0]
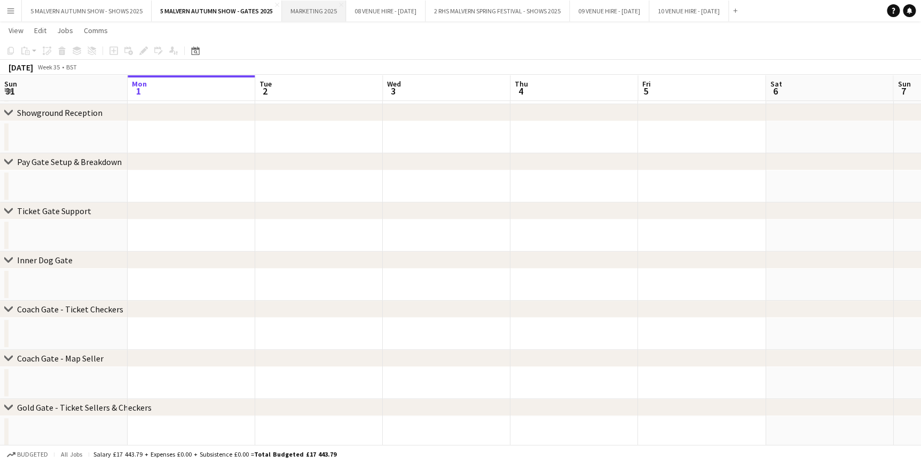
click at [313, 3] on button "MARKETING 2025 Close" at bounding box center [314, 11] width 64 height 21
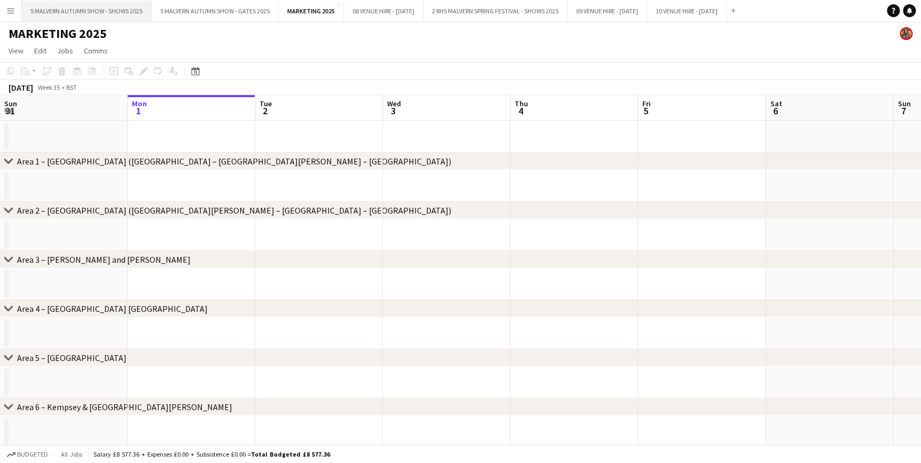
click at [74, 11] on button "5 MALVERN AUTUMN SHOW - SHOWS 2025 Close" at bounding box center [87, 11] width 130 height 21
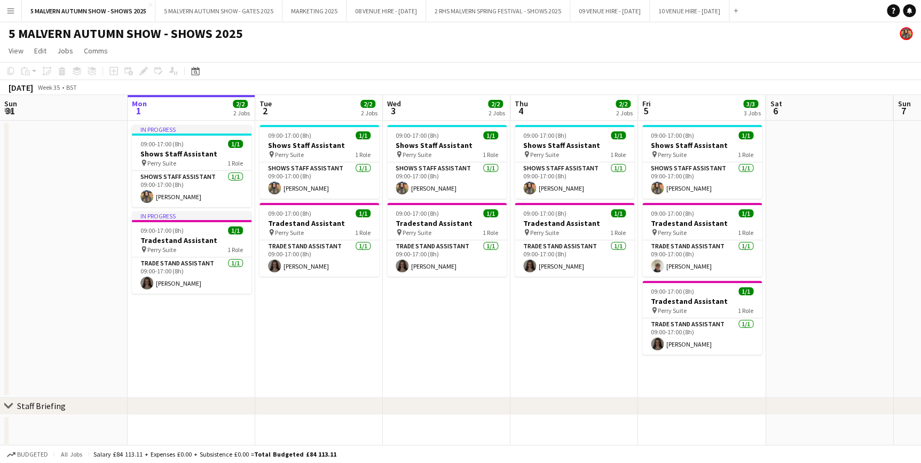
click at [15, 11] on button "Menu" at bounding box center [10, 10] width 21 height 21
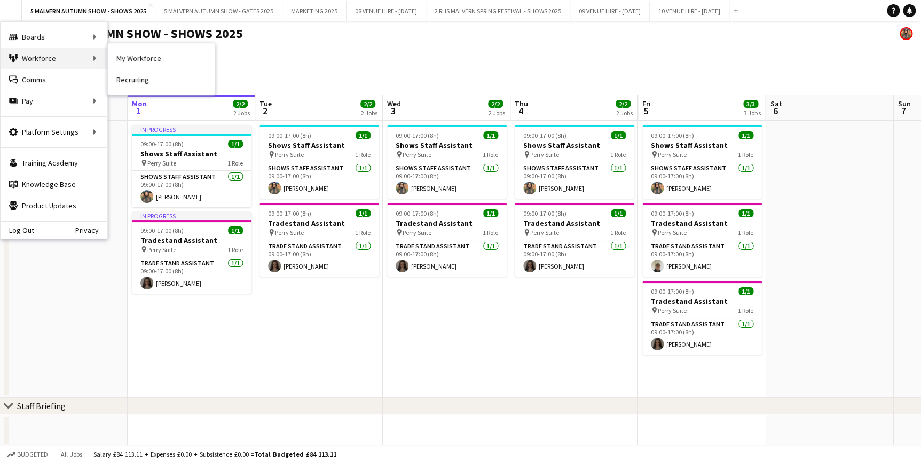
click at [64, 51] on div "Workforce Workforce" at bounding box center [54, 58] width 107 height 21
click at [99, 57] on div "Workforce Workforce" at bounding box center [54, 58] width 107 height 21
click at [48, 56] on div "Workforce Workforce" at bounding box center [54, 58] width 107 height 21
click at [92, 57] on div "Workforce Workforce" at bounding box center [54, 58] width 107 height 21
click at [118, 57] on link "My Workforce" at bounding box center [161, 58] width 107 height 21
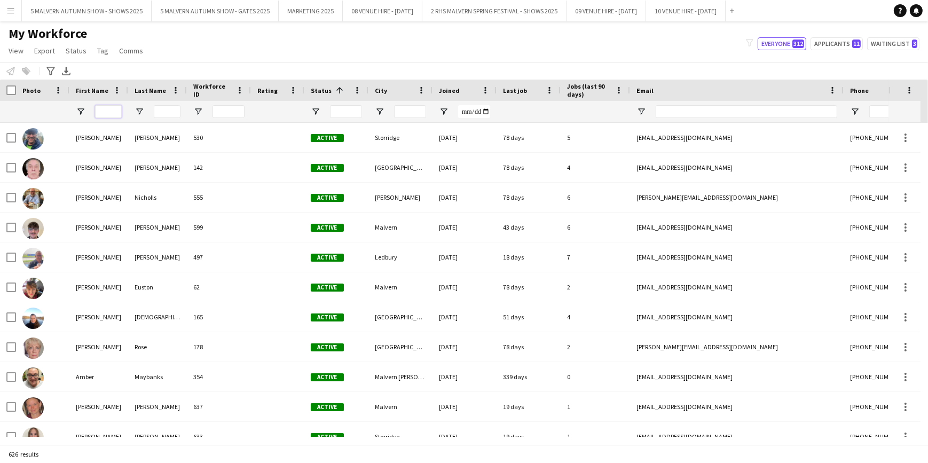
click at [110, 113] on input "First Name Filter Input" at bounding box center [108, 111] width 27 height 13
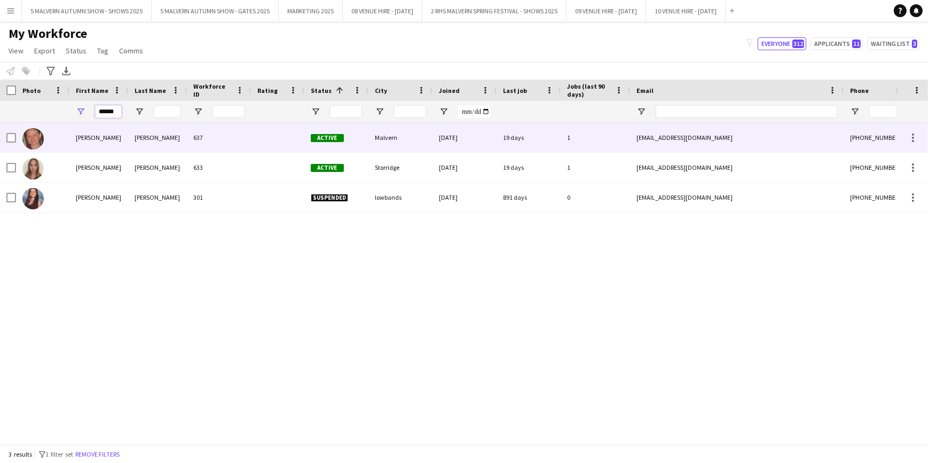
type input "******"
click at [42, 137] on img at bounding box center [32, 138] width 21 height 21
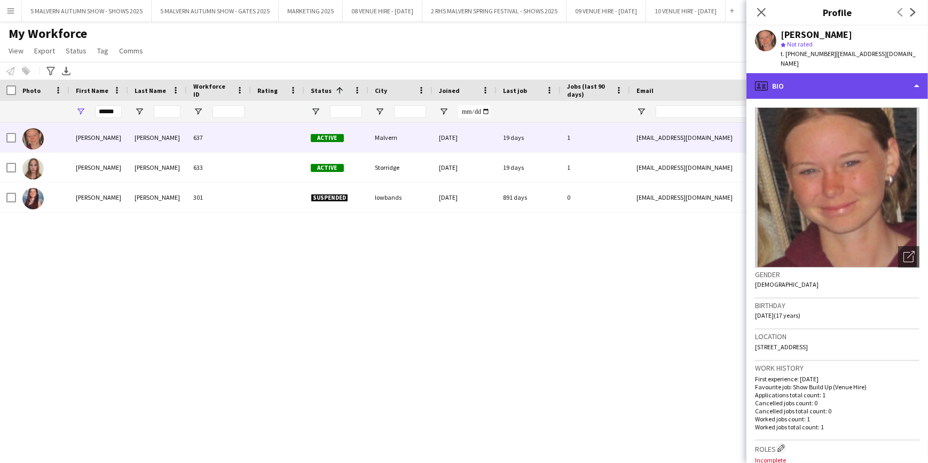
click at [826, 75] on div "profile Bio" at bounding box center [837, 86] width 182 height 26
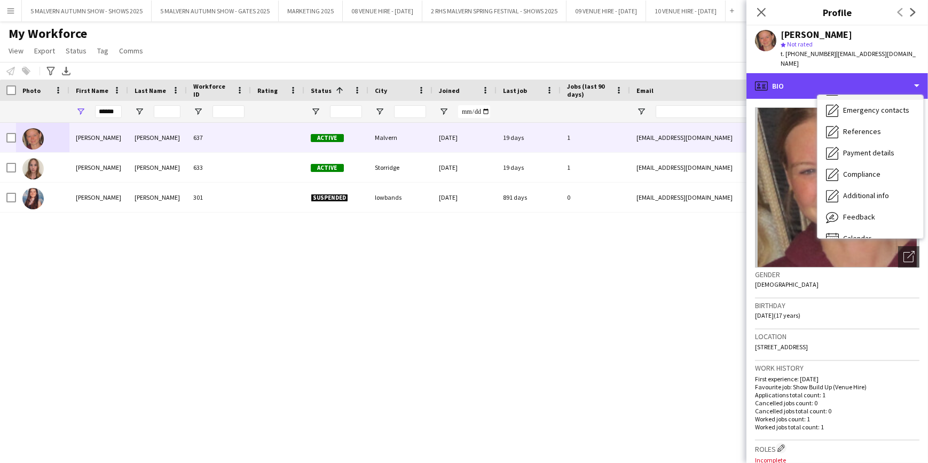
scroll to position [97, 0]
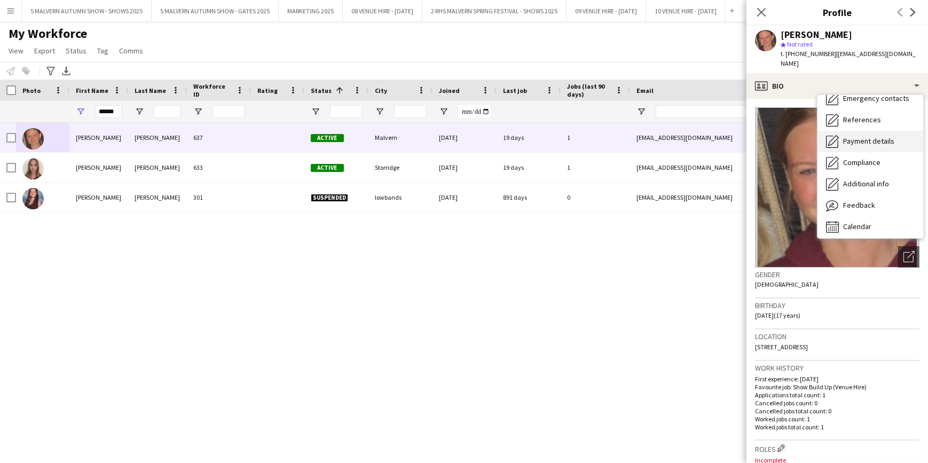
click at [869, 136] on span "Payment details" at bounding box center [868, 141] width 51 height 10
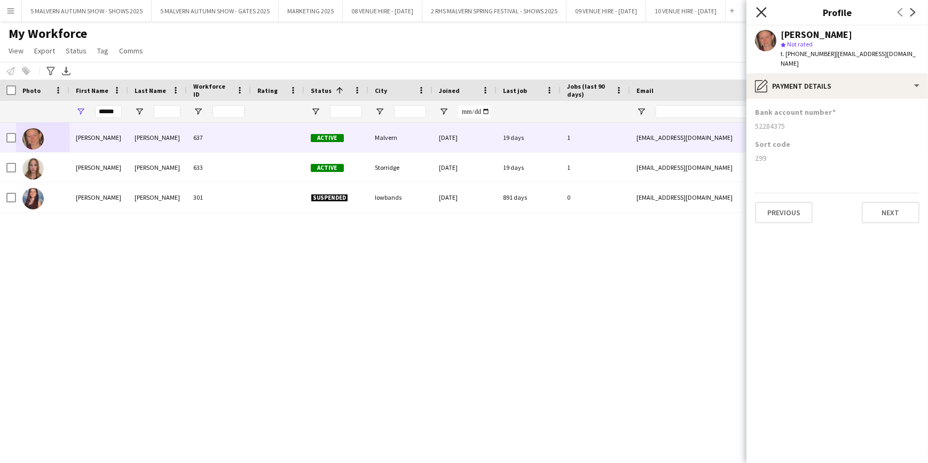
click at [759, 7] on icon "Close pop-in" at bounding box center [761, 12] width 10 height 10
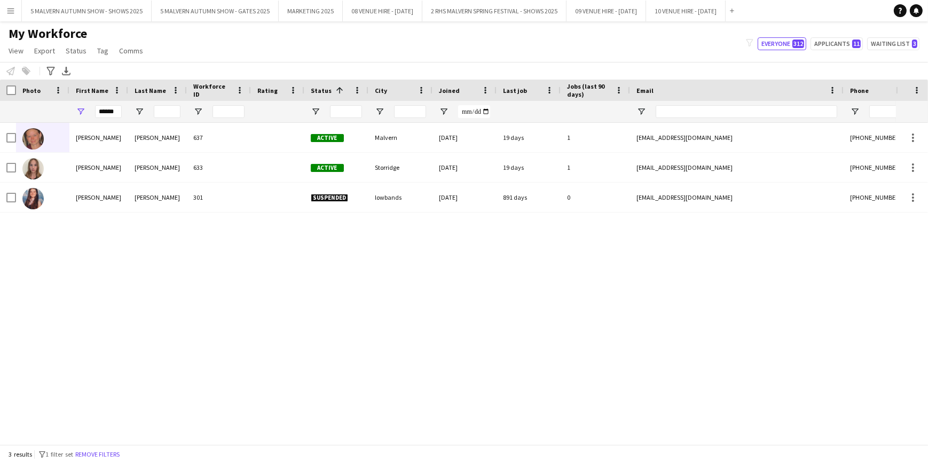
click at [7, 14] on app-icon "Menu" at bounding box center [10, 10] width 9 height 9
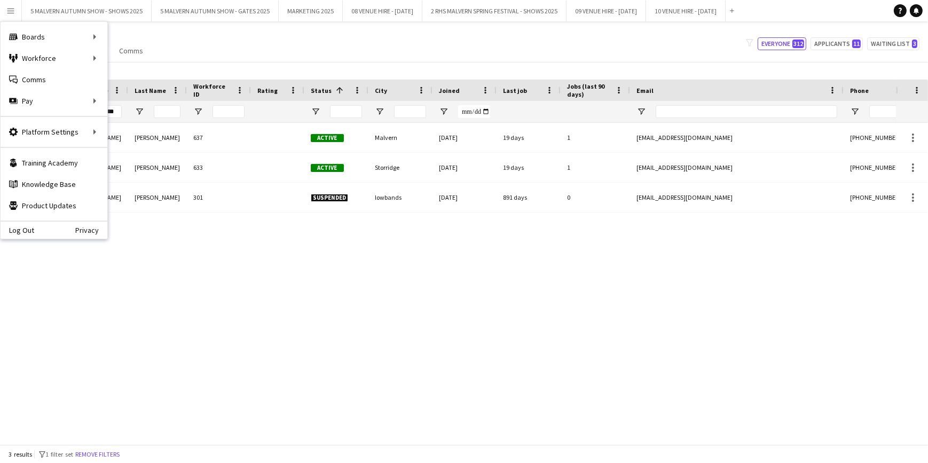
click at [257, 47] on div "My Workforce View Views Default view SafeHR Employee Details New view Update vi…" at bounding box center [464, 44] width 928 height 36
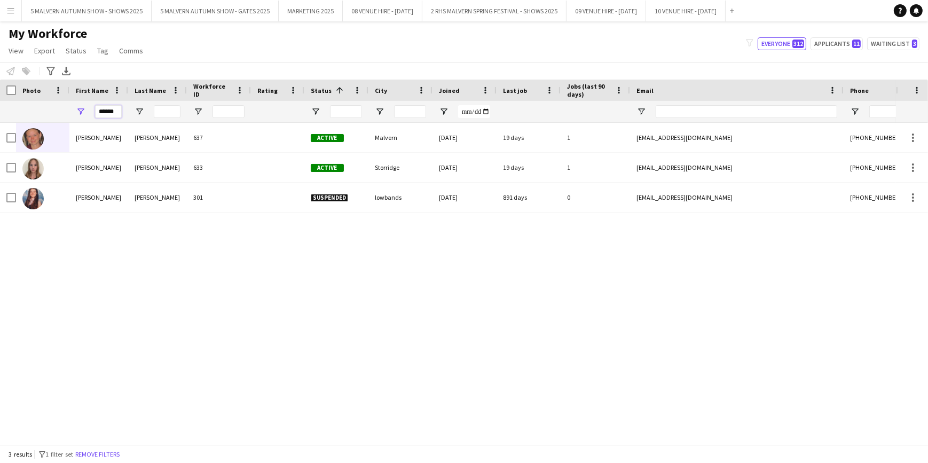
click at [116, 110] on input "******" at bounding box center [108, 111] width 27 height 13
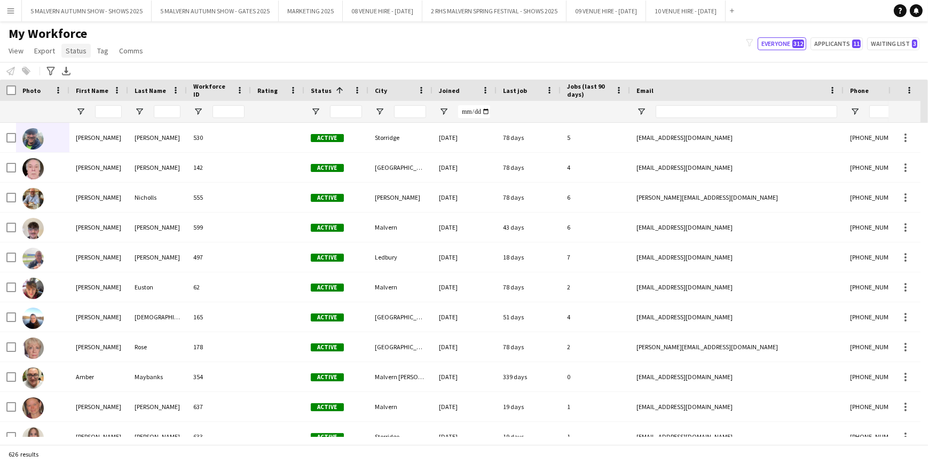
click at [83, 49] on span "Status" at bounding box center [76, 51] width 21 height 10
click at [263, 54] on div "My Workforce View Views Default view SafeHR Employee Details New view Update vi…" at bounding box center [464, 44] width 928 height 36
click at [831, 46] on button "Applicants 11" at bounding box center [837, 43] width 52 height 13
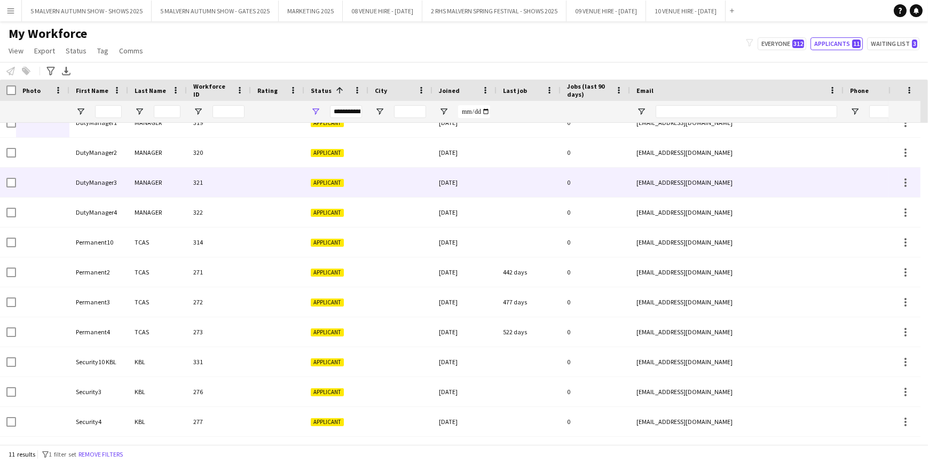
scroll to position [0, 0]
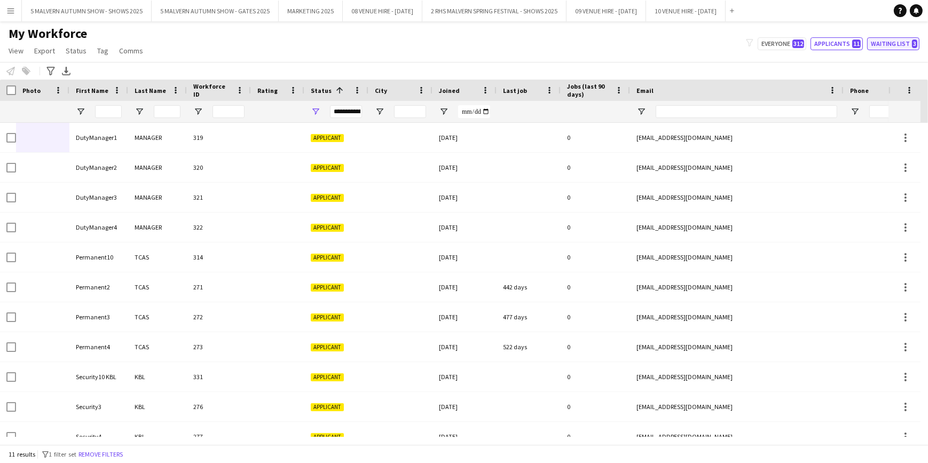
click at [884, 47] on button "Waiting list 3" at bounding box center [893, 43] width 52 height 13
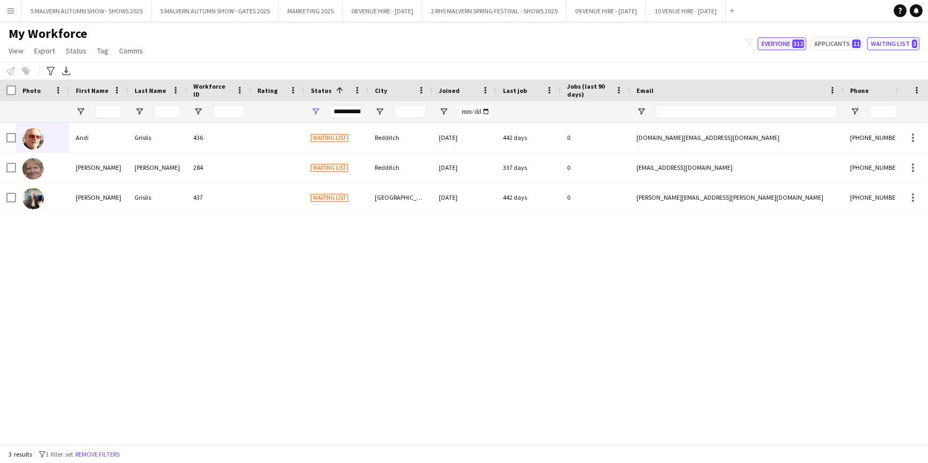
click at [781, 44] on button "Everyone 312" at bounding box center [782, 43] width 49 height 13
type input "**********"
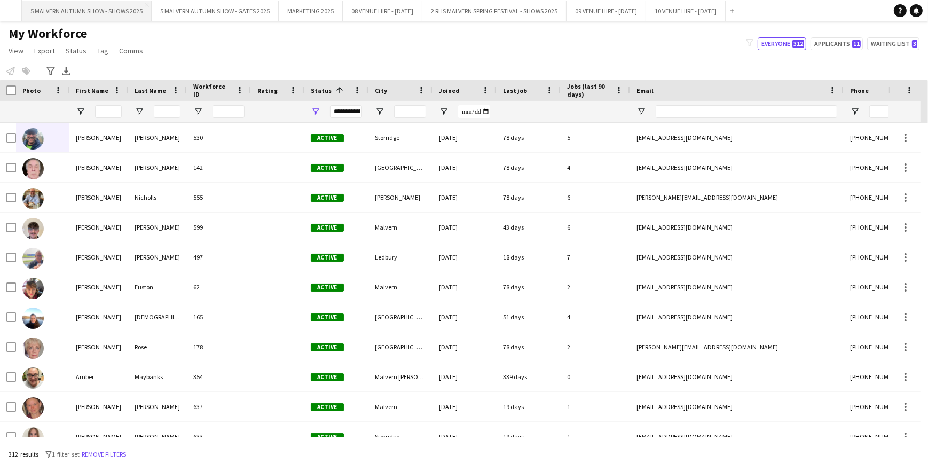
click at [124, 7] on button "5 MALVERN AUTUMN SHOW - SHOWS 2025 Close" at bounding box center [87, 11] width 130 height 21
